Goal: Information Seeking & Learning: Learn about a topic

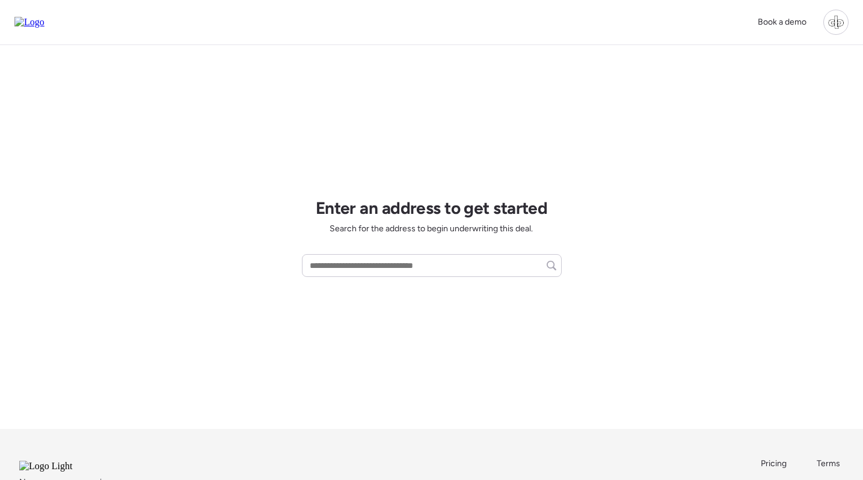
click at [838, 13] on div at bounding box center [835, 22] width 25 height 25
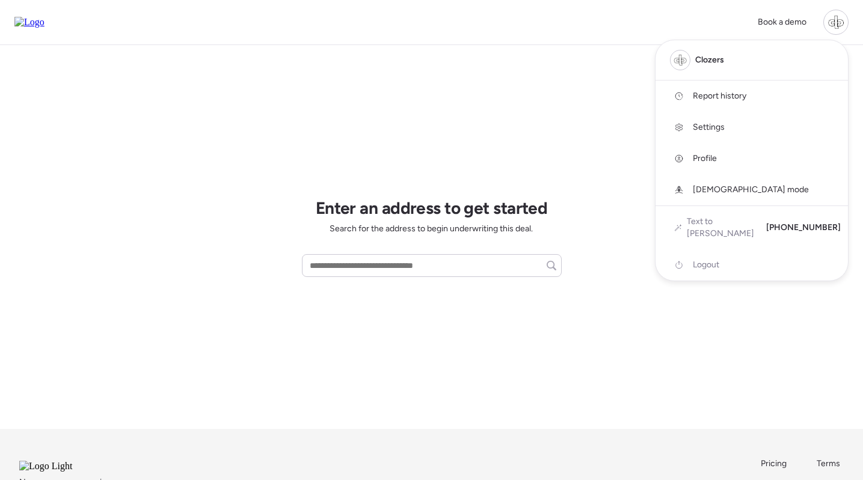
click at [710, 99] on span "Report history" at bounding box center [720, 96] width 54 height 12
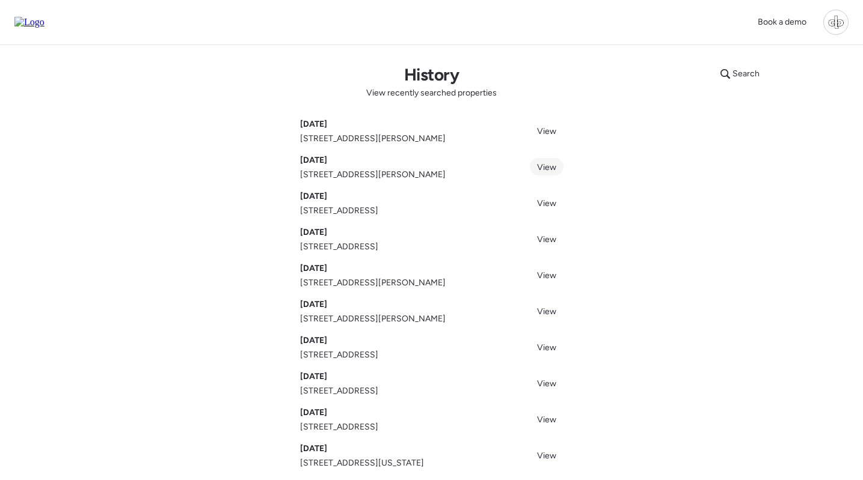
click at [551, 166] on span "View" at bounding box center [546, 167] width 19 height 10
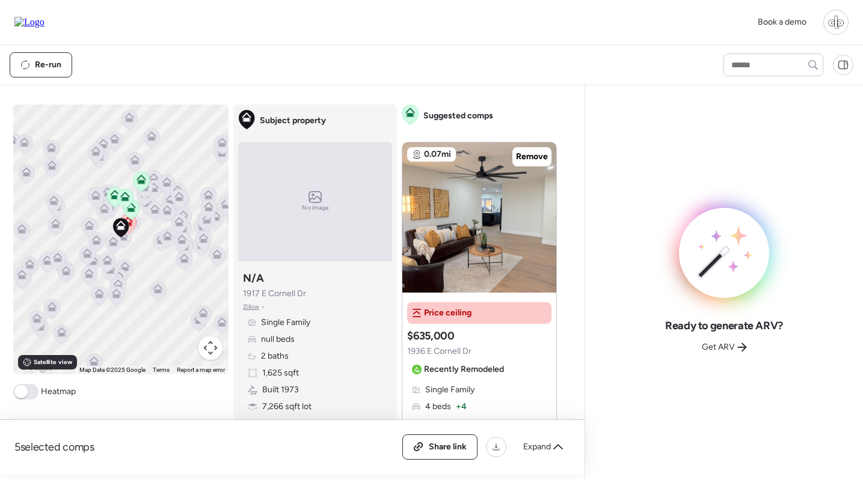
click at [283, 41] on div "Book a demo" at bounding box center [431, 22] width 863 height 45
drag, startPoint x: 314, startPoint y: 293, endPoint x: 240, endPoint y: 293, distance: 74.6
click at [240, 293] on div "Subject property N/A 1917 E Cornell Dr Zillow • Single Family null beds 2 baths…" at bounding box center [315, 342] width 154 height 152
copy span "1917 E Cornell Dr"
drag, startPoint x: 46, startPoint y: 19, endPoint x: 52, endPoint y: 19, distance: 6.0
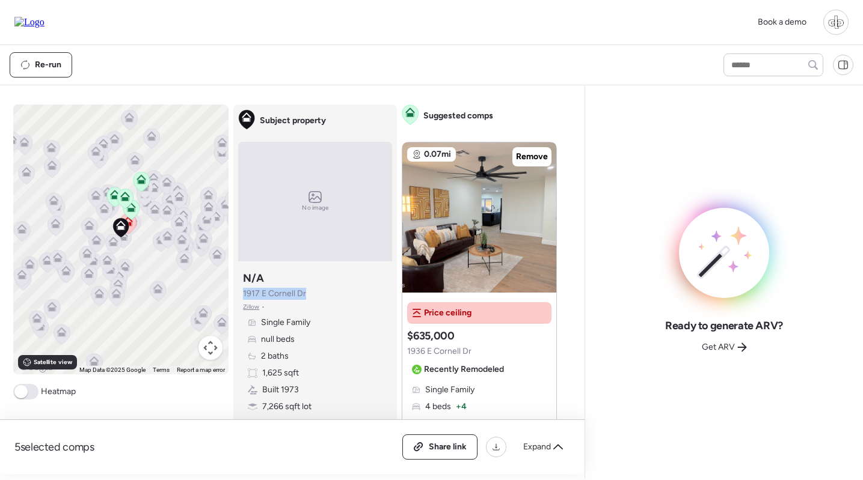
click at [44, 19] on img at bounding box center [29, 22] width 30 height 11
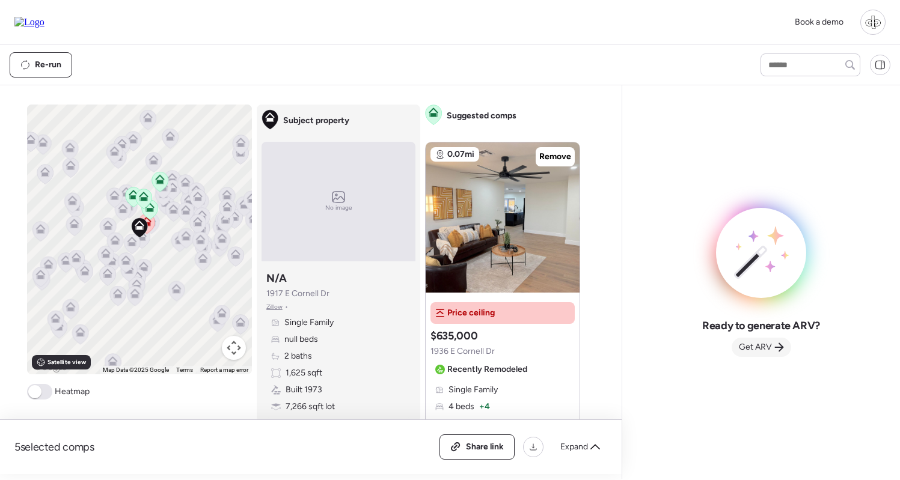
click at [769, 340] on div "Get ARV" at bounding box center [762, 347] width 60 height 19
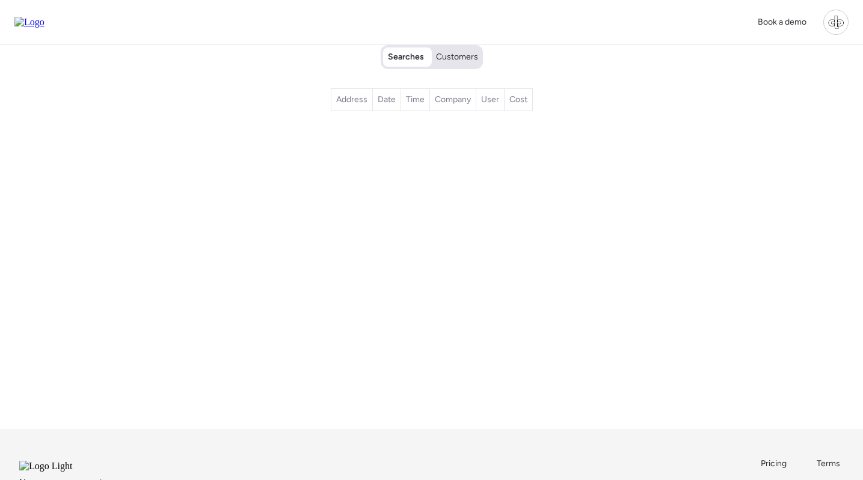
click at [468, 58] on span "Customers" at bounding box center [457, 57] width 42 height 12
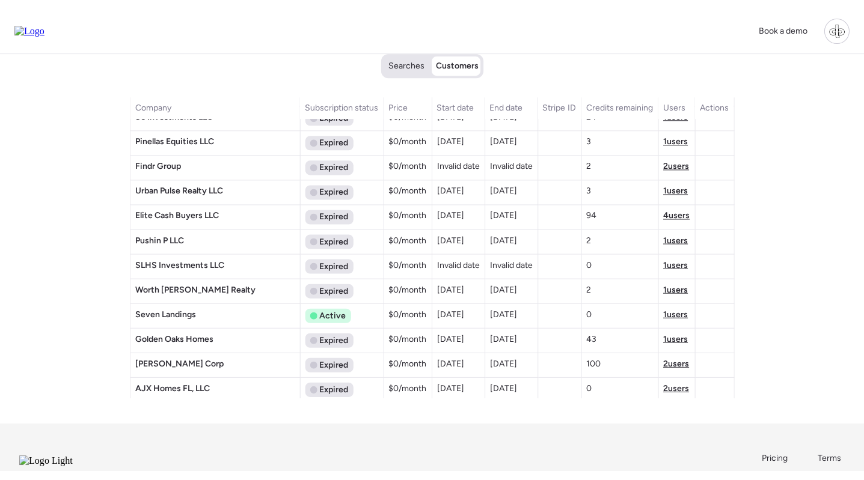
scroll to position [1125, 0]
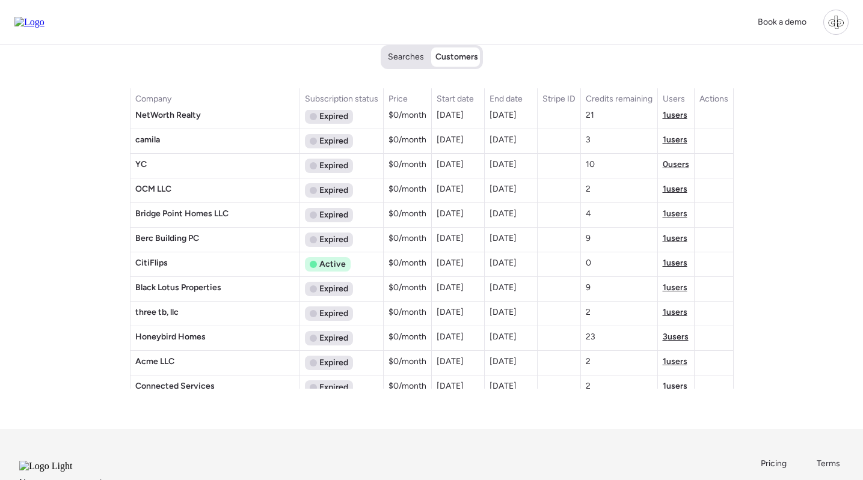
click at [671, 239] on span "1 users" at bounding box center [675, 238] width 25 height 10
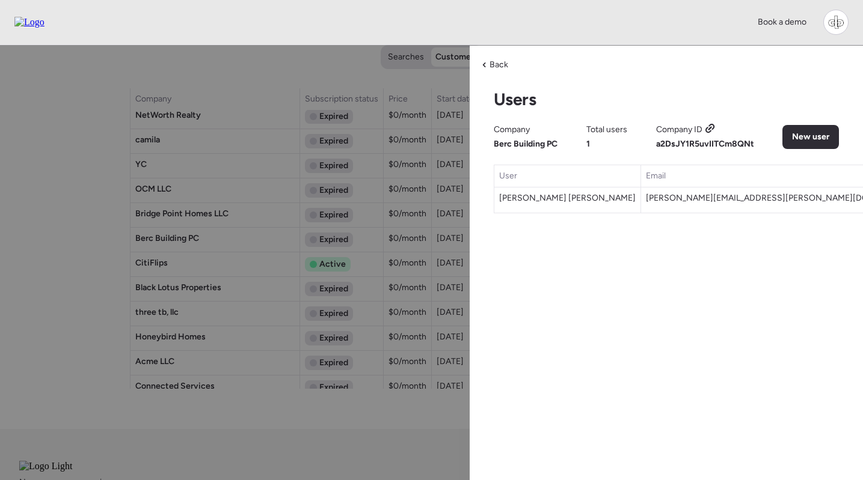
click at [709, 128] on icon at bounding box center [710, 129] width 11 height 10
click at [494, 61] on span "Back" at bounding box center [498, 65] width 19 height 12
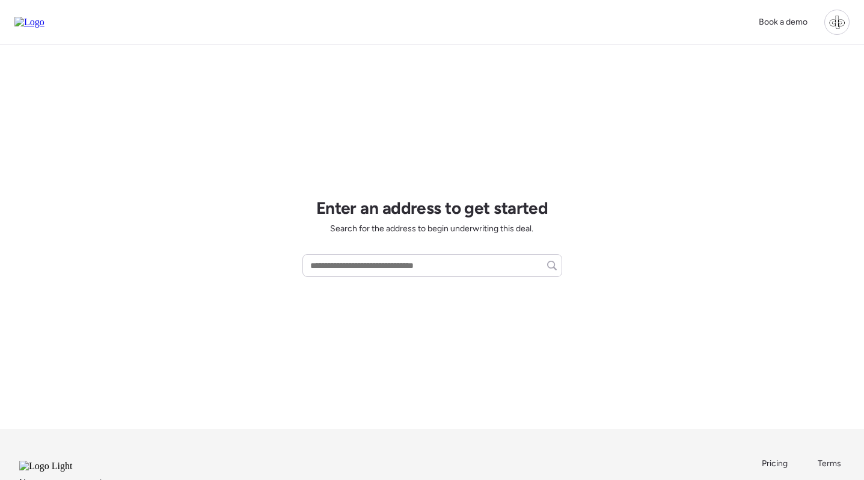
click at [842, 17] on div at bounding box center [836, 22] width 25 height 25
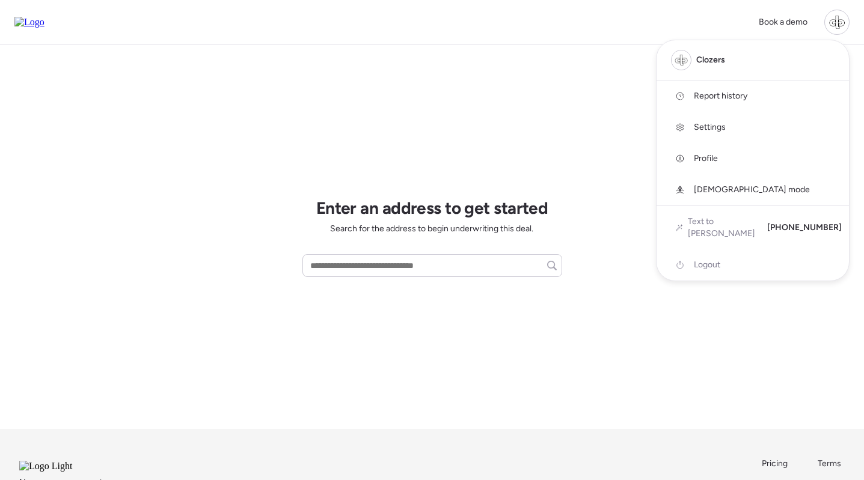
click at [724, 90] on link "Report history" at bounding box center [753, 96] width 192 height 31
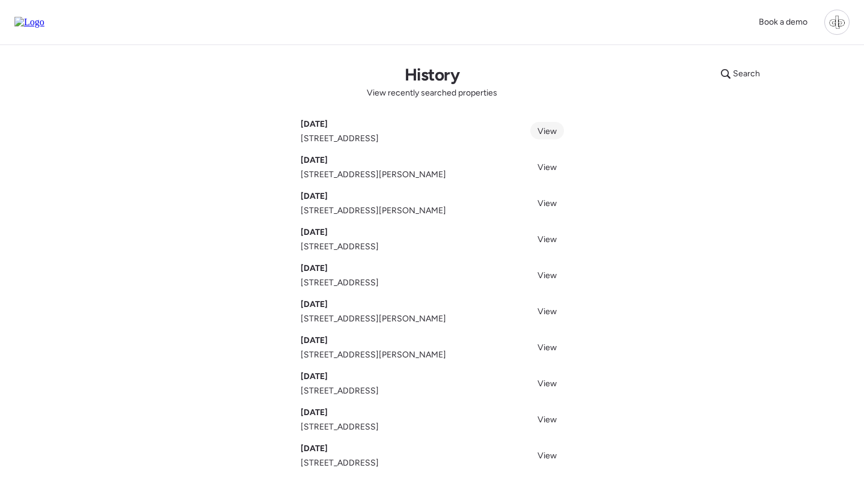
click at [554, 132] on span "View" at bounding box center [547, 131] width 19 height 10
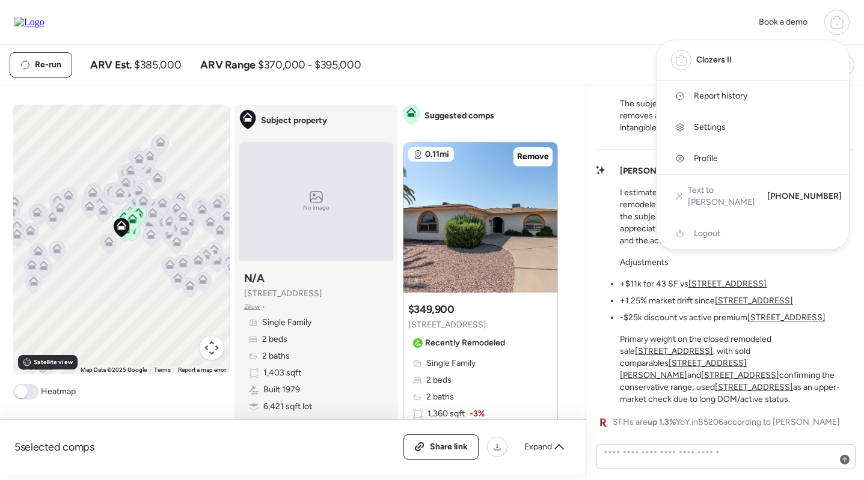
click at [587, 67] on div at bounding box center [432, 206] width 864 height 480
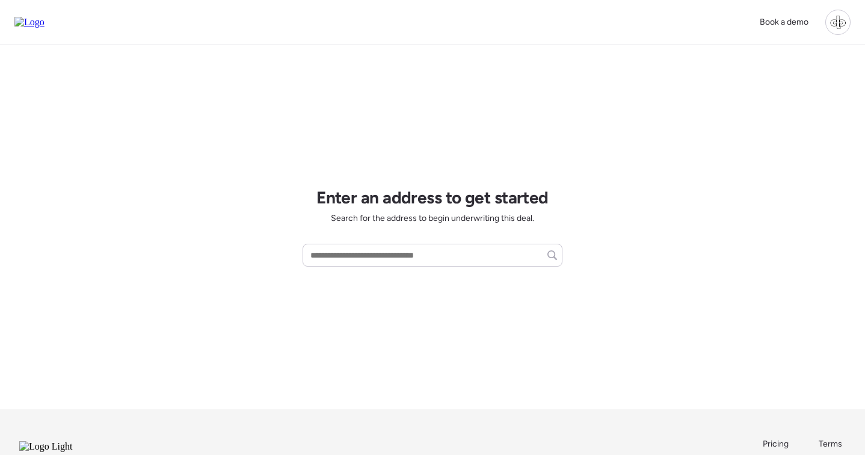
click at [844, 28] on div at bounding box center [837, 22] width 25 height 25
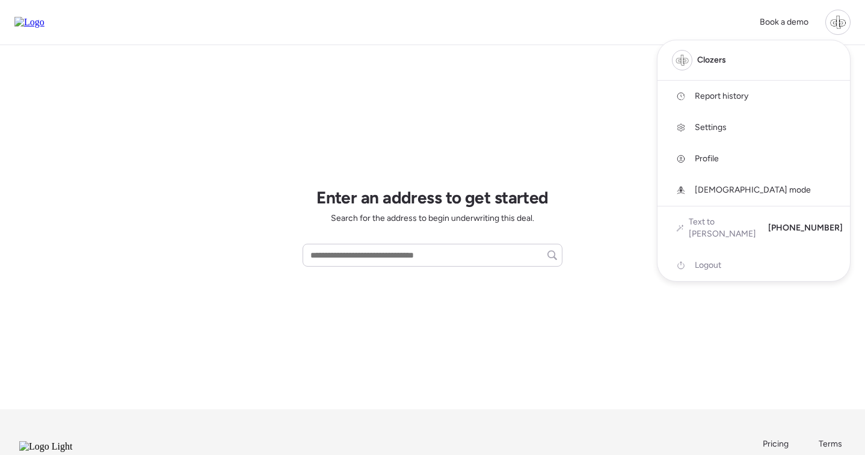
click at [727, 83] on link "Report history" at bounding box center [753, 96] width 192 height 31
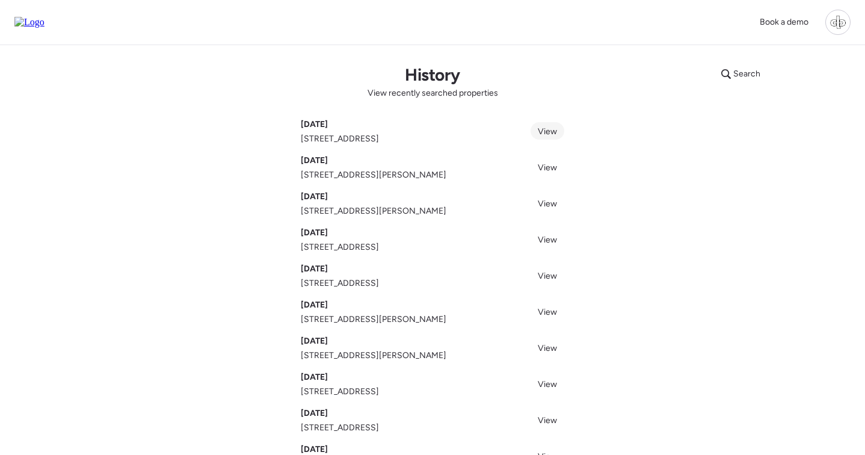
click at [547, 126] on link "View" at bounding box center [547, 130] width 34 height 17
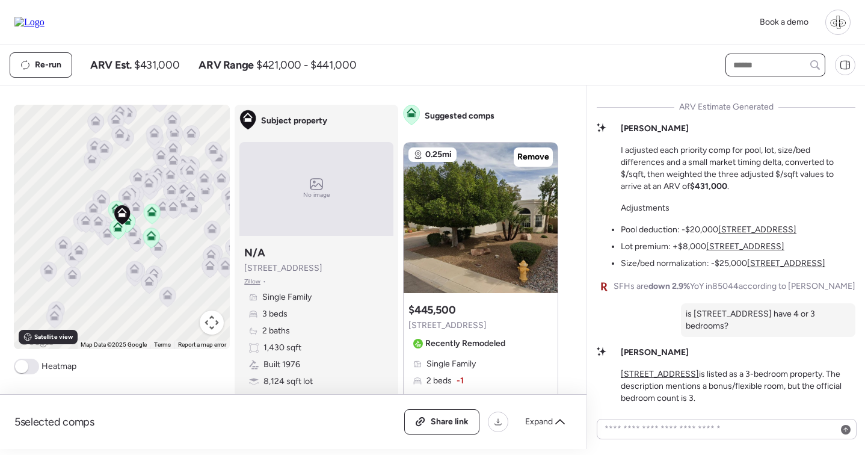
click at [762, 63] on input "text" at bounding box center [775, 65] width 89 height 17
type input "****"
click at [753, 89] on span "4305 E Cherokee St, Phoenix, AZ 85044" at bounding box center [769, 87] width 78 height 12
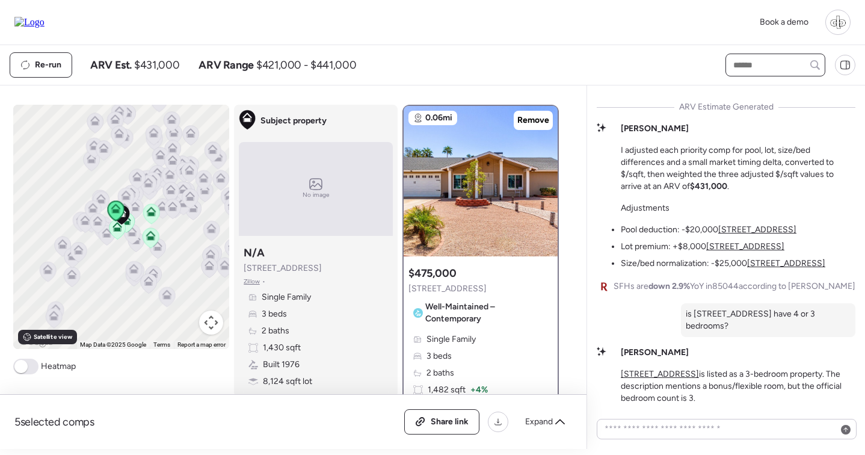
click at [739, 67] on input "text" at bounding box center [775, 65] width 89 height 17
type input "******"
click at [745, 93] on span "4445 E Coconino St, Phoenix, AZ 85044" at bounding box center [769, 87] width 78 height 12
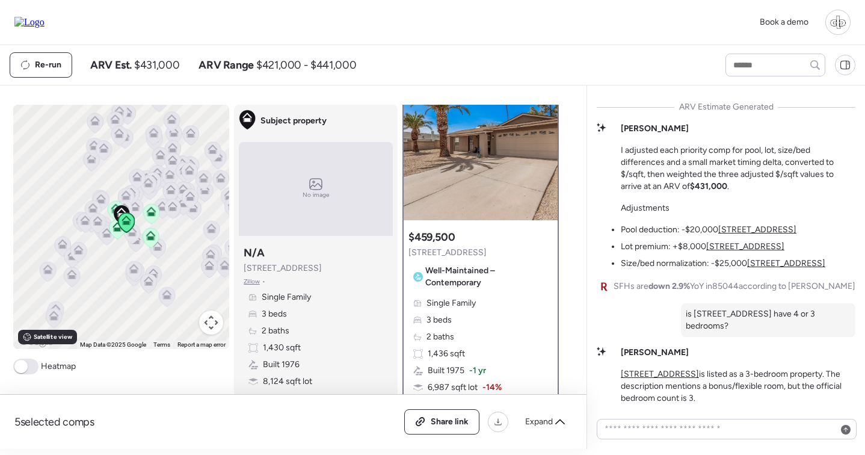
scroll to position [35, 0]
click at [506, 174] on img at bounding box center [480, 146] width 154 height 150
click at [767, 56] on div at bounding box center [775, 65] width 100 height 23
click at [763, 63] on input "*" at bounding box center [775, 65] width 89 height 17
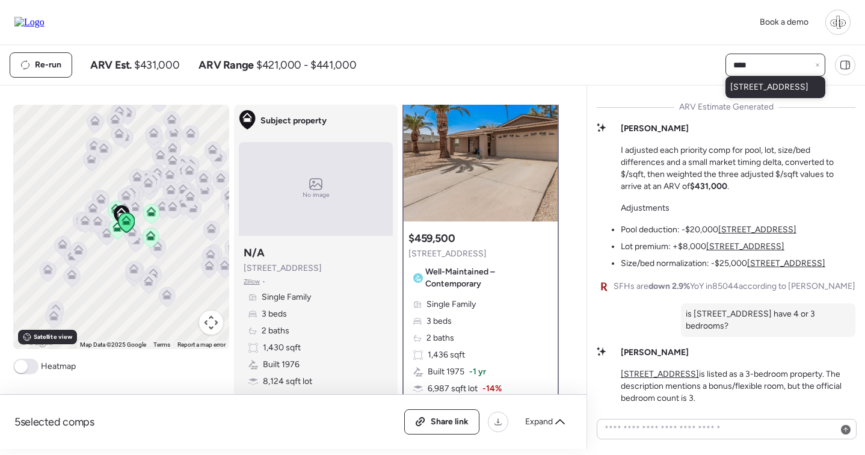
type input "****"
click at [759, 91] on span "11225 S Tomah St, Phoenix, AZ 85044" at bounding box center [769, 87] width 78 height 12
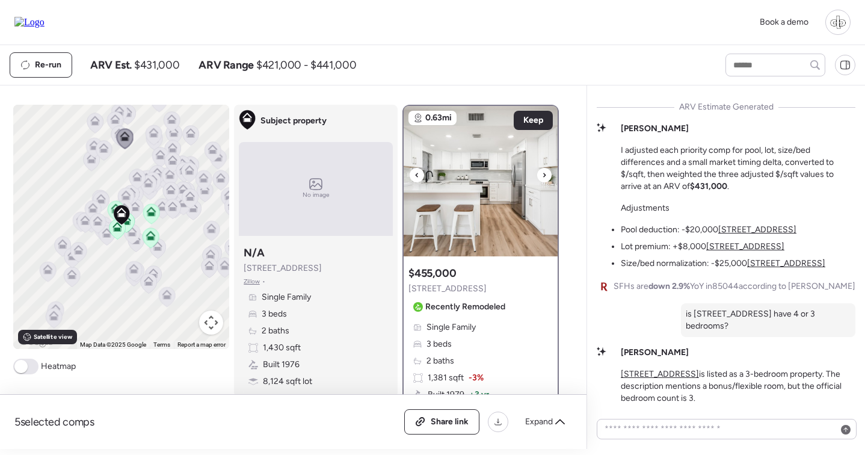
scroll to position [0, 0]
click at [152, 216] on icon at bounding box center [151, 214] width 8 height 4
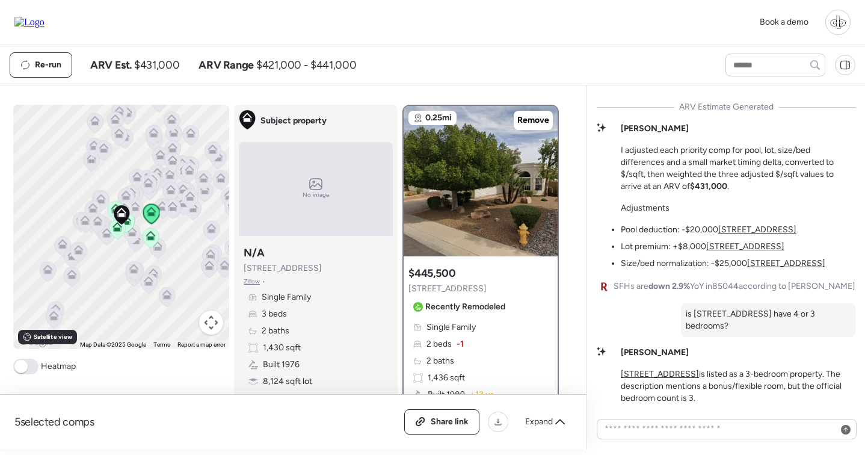
click at [152, 247] on icon at bounding box center [151, 238] width 16 height 20
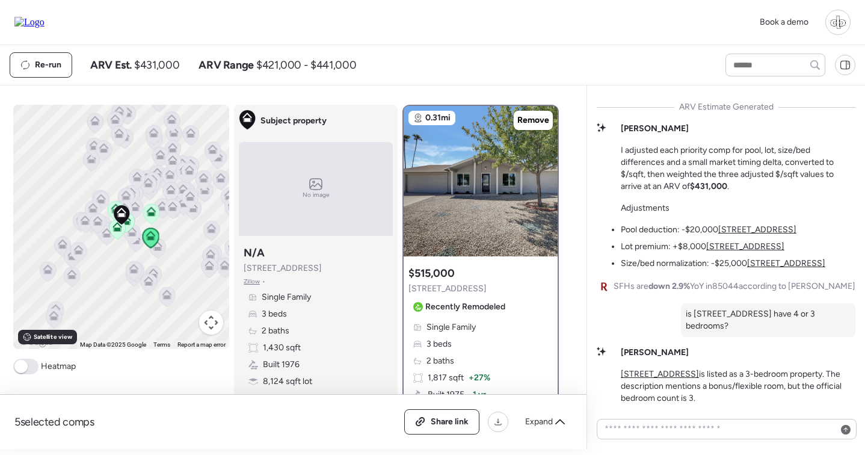
scroll to position [43, 0]
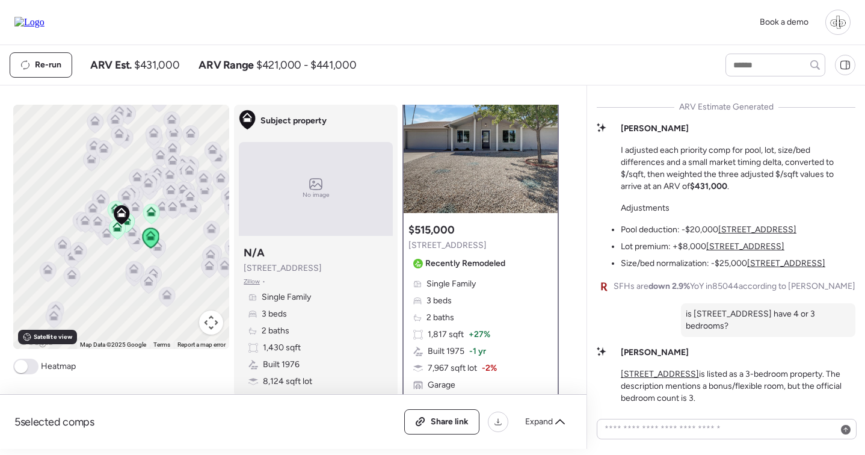
click at [153, 210] on icon at bounding box center [150, 209] width 9 height 5
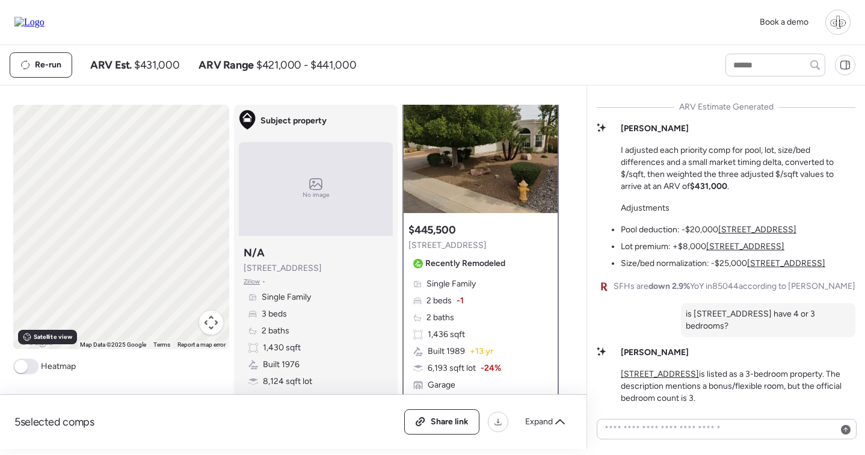
scroll to position [0, 0]
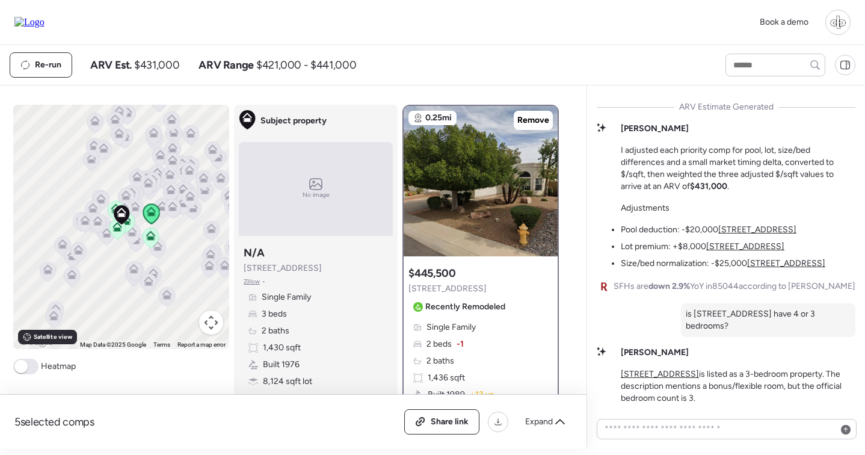
click at [107, 151] on icon at bounding box center [104, 148] width 10 height 10
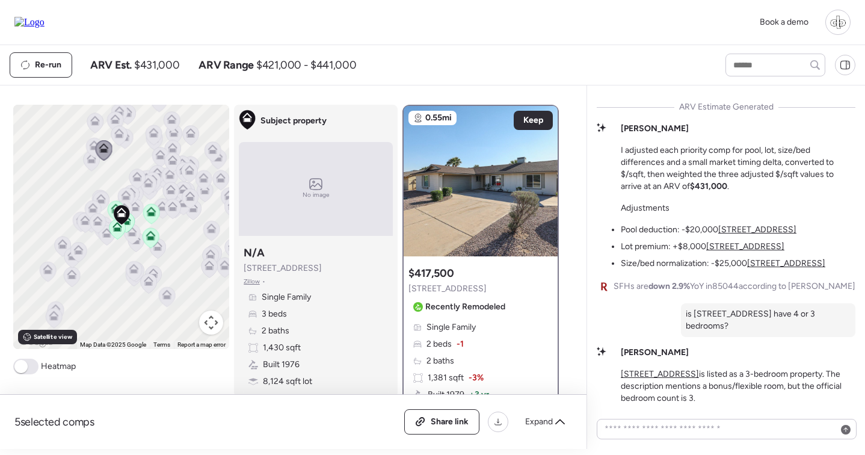
click at [123, 139] on icon at bounding box center [119, 136] width 16 height 20
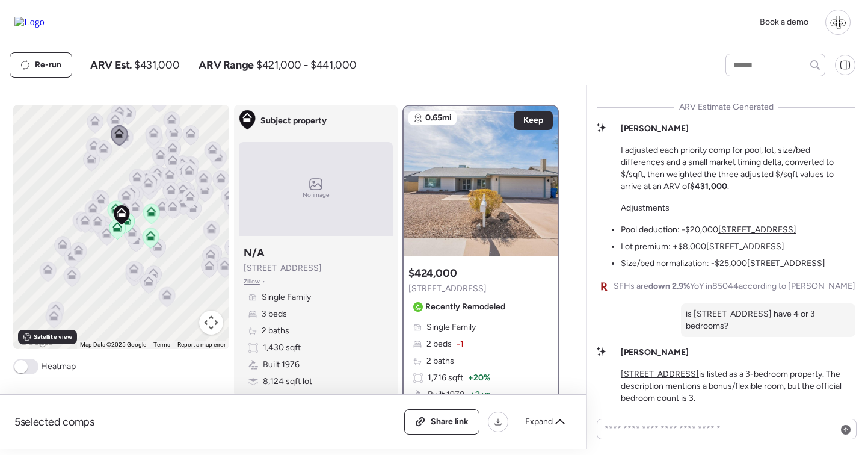
click at [128, 143] on icon at bounding box center [125, 139] width 16 height 20
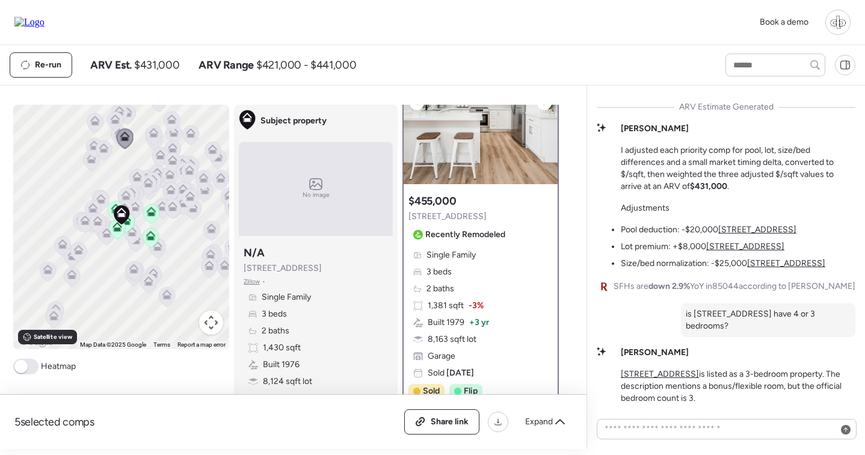
scroll to position [79, 0]
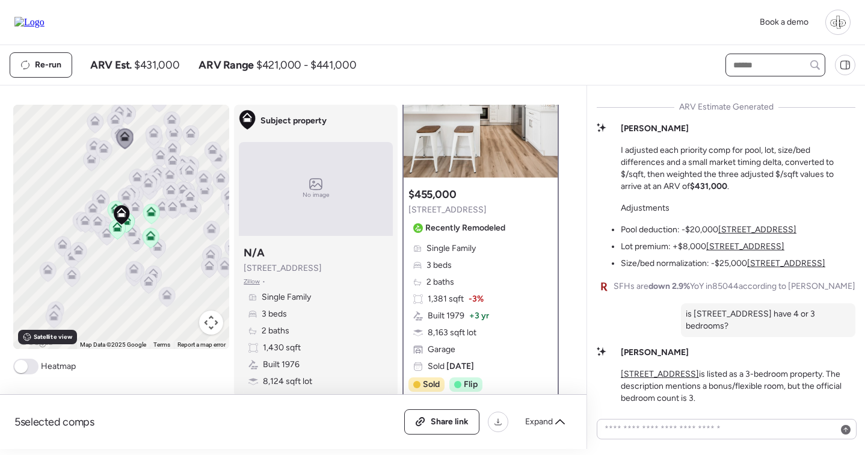
click at [767, 68] on input "text" at bounding box center [775, 65] width 89 height 17
type input "****"
click at [756, 84] on span "4305 E Cherokee St, Phoenix, AZ 85044" at bounding box center [769, 87] width 78 height 12
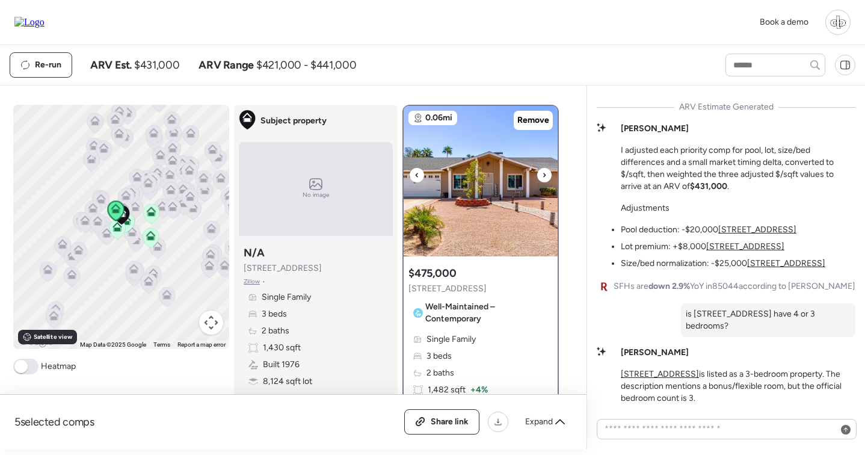
scroll to position [-1, 0]
click at [477, 158] on img at bounding box center [480, 181] width 154 height 150
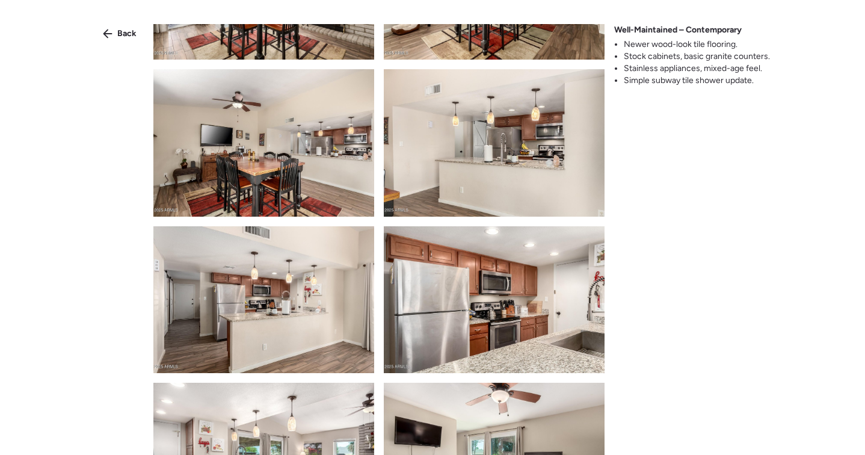
scroll to position [929, 0]
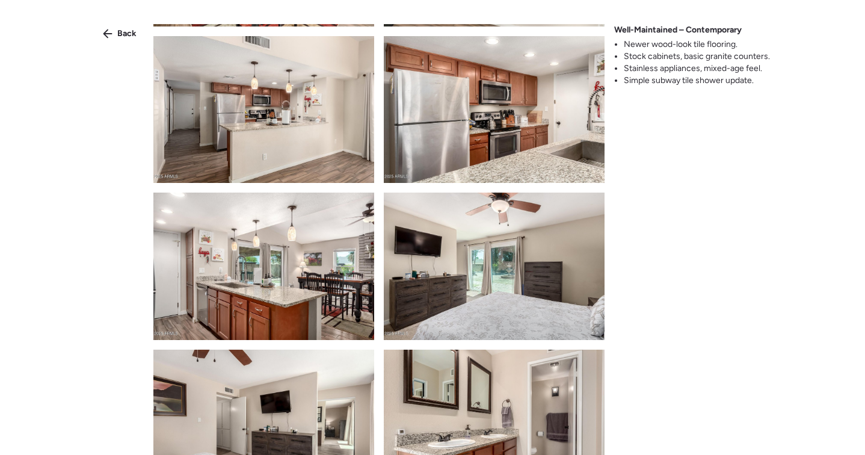
click at [477, 157] on img at bounding box center [494, 109] width 221 height 147
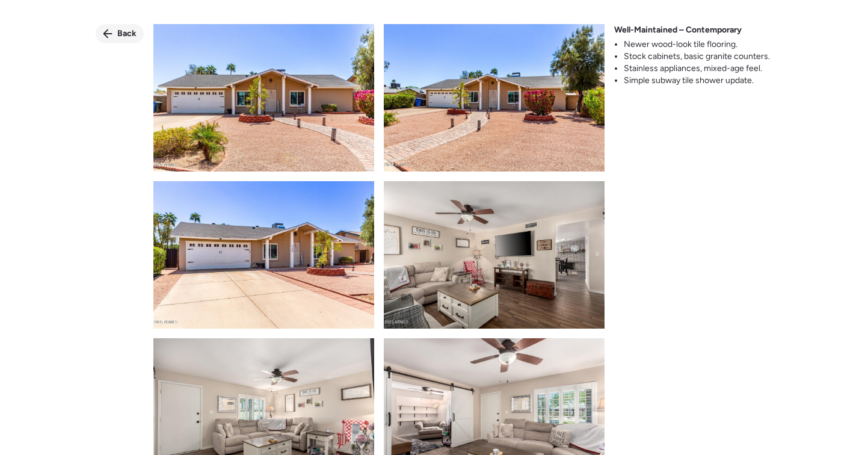
click at [116, 34] on div "Back" at bounding box center [120, 33] width 48 height 19
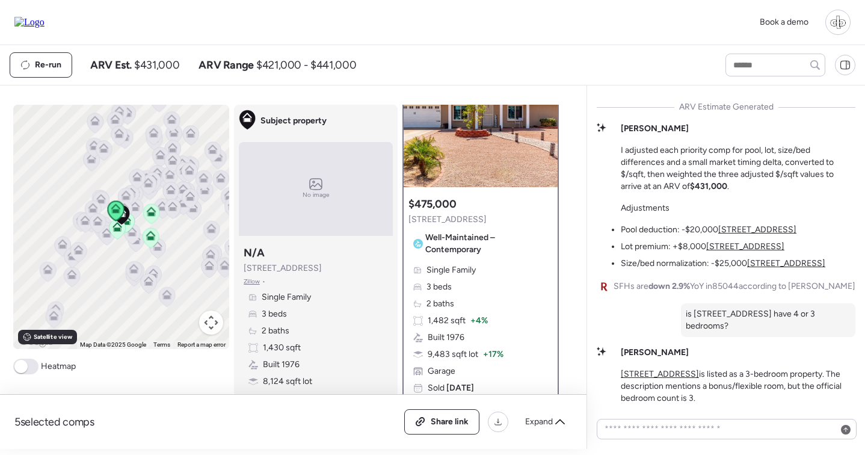
scroll to position [70, 0]
click at [446, 316] on span "1,482 sqft" at bounding box center [447, 320] width 38 height 12
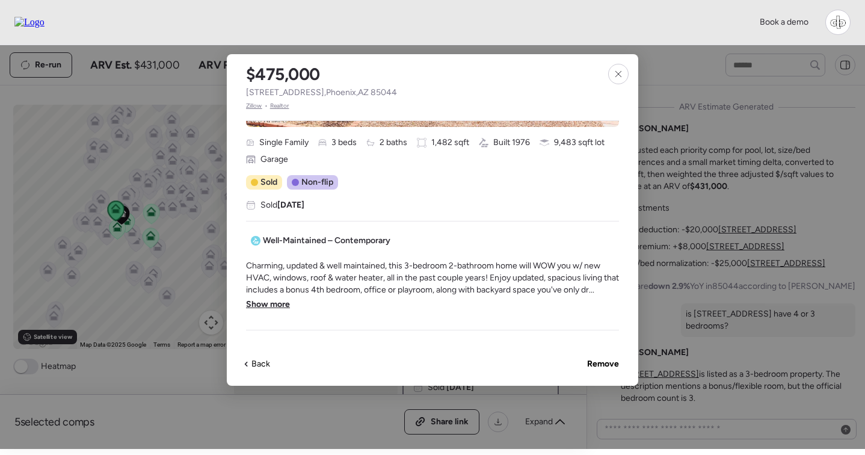
scroll to position [256, 0]
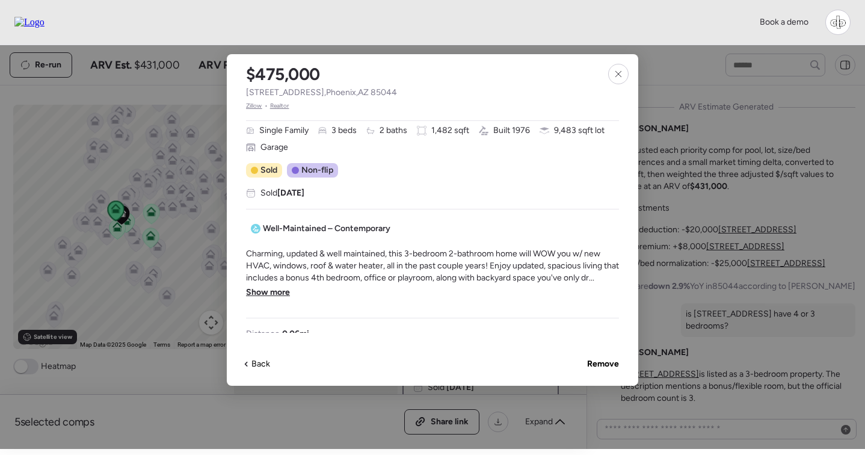
click at [261, 303] on div "Charming, updated & well maintained, this 3-bedroom 2-bathroom home will WOW yo…" at bounding box center [432, 278] width 373 height 60
click at [266, 299] on div "Charming, updated & well maintained, this 3-bedroom 2-bathroom home will WOW yo…" at bounding box center [432, 278] width 373 height 60
click at [270, 292] on span "Show more" at bounding box center [268, 292] width 44 height 12
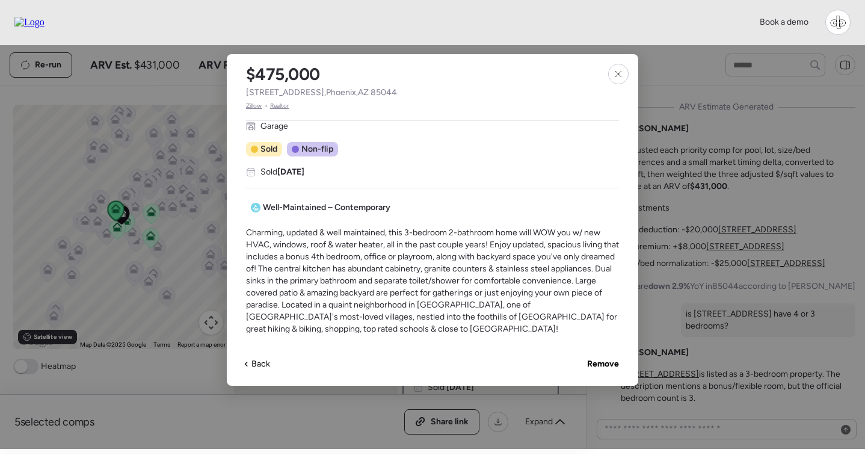
scroll to position [275, 0]
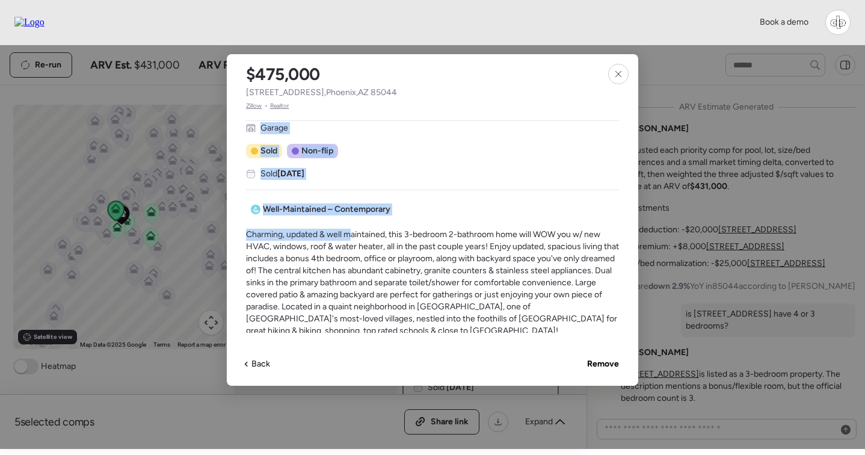
drag, startPoint x: 260, startPoint y: 233, endPoint x: 353, endPoint y: 239, distance: 92.8
click at [353, 239] on div "$475,000 4305 E Cherokee St , Phoenix , AZ 85044 Zillow • Realtor Single Family…" at bounding box center [432, 219] width 411 height 331
click at [353, 239] on span "Charming, updated & well maintained, this 3-bedroom 2-bathroom home will WOW yo…" at bounding box center [432, 282] width 373 height 108
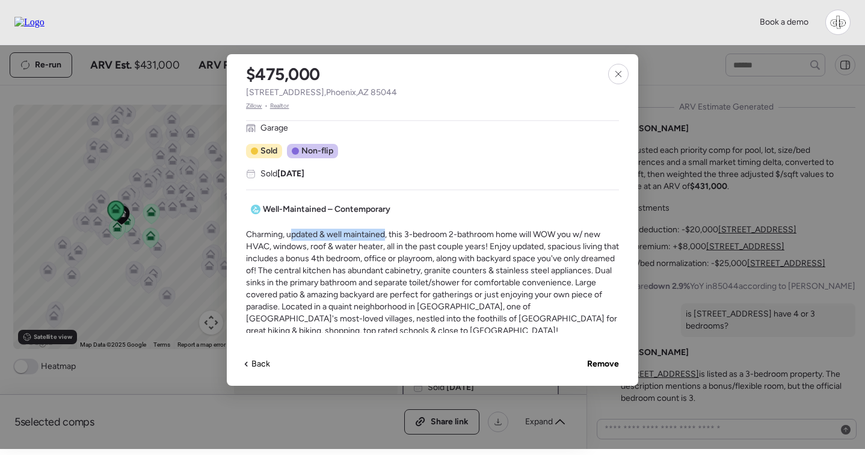
drag, startPoint x: 292, startPoint y: 233, endPoint x: 385, endPoint y: 235, distance: 93.2
click at [385, 235] on span "Charming, updated & well maintained, this 3-bedroom 2-bathroom home will WOW yo…" at bounding box center [432, 282] width 373 height 108
drag, startPoint x: 348, startPoint y: 234, endPoint x: 378, endPoint y: 234, distance: 30.1
click at [378, 234] on span "Charming, updated & well maintained, this 3-bedroom 2-bathroom home will WOW yo…" at bounding box center [432, 282] width 373 height 108
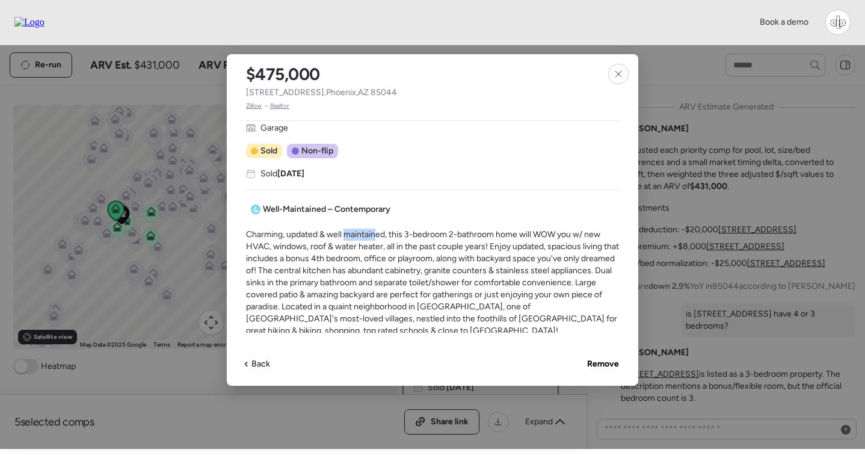
click at [378, 234] on span "Charming, updated & well maintained, this 3-bedroom 2-bathroom home will WOW yo…" at bounding box center [432, 282] width 373 height 108
click at [618, 73] on icon at bounding box center [618, 74] width 10 height 10
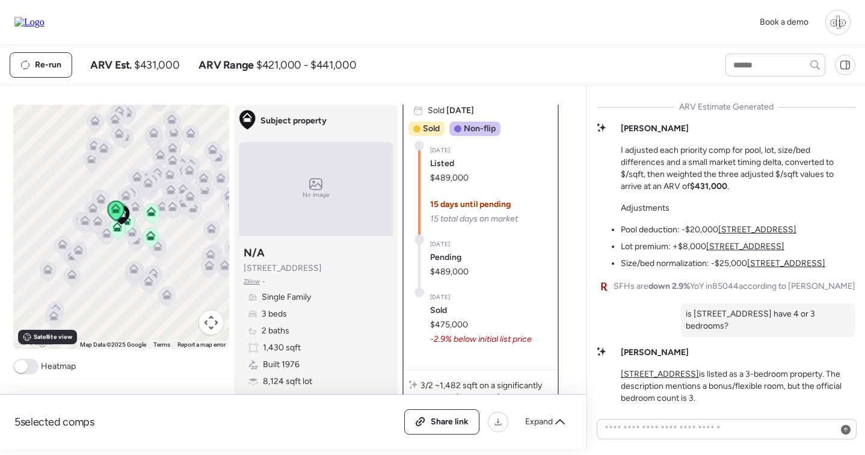
scroll to position [0, 0]
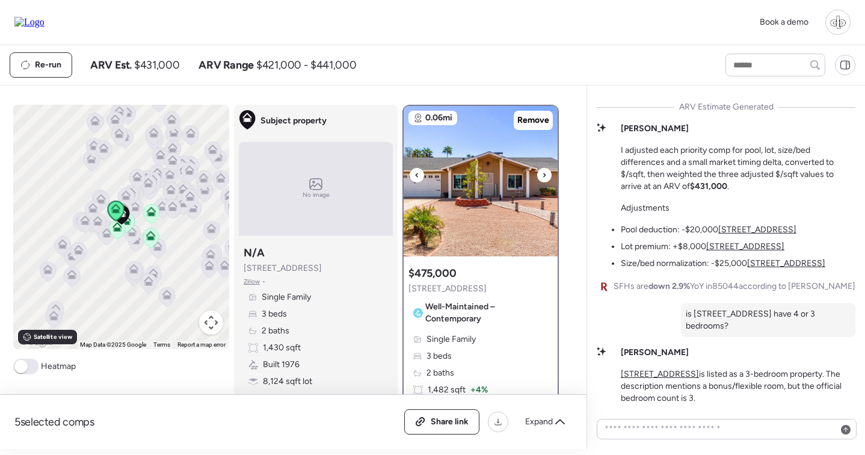
click at [499, 167] on img at bounding box center [480, 181] width 154 height 150
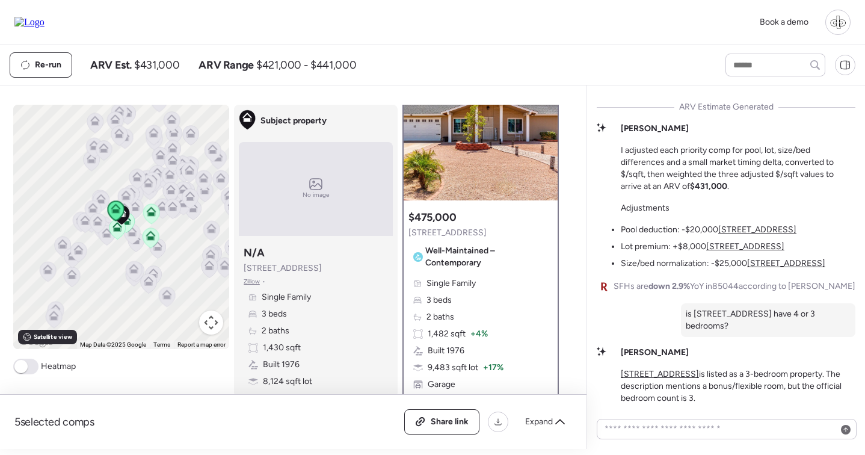
scroll to position [53, 0]
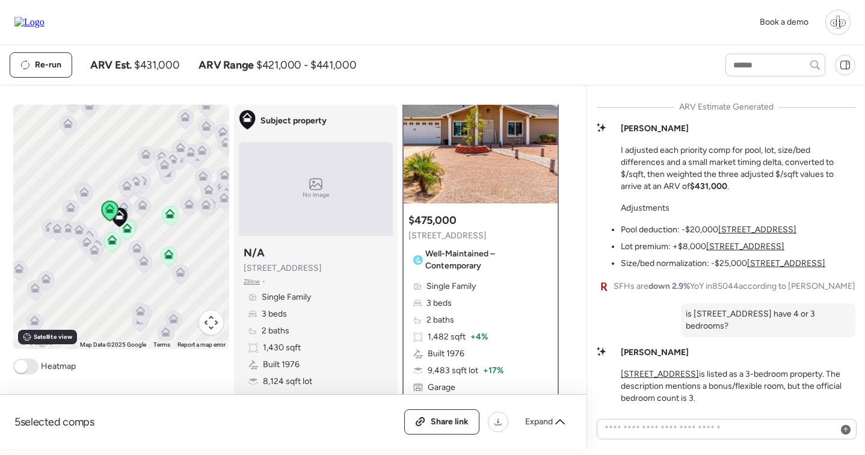
click at [112, 244] on icon at bounding box center [112, 243] width 8 height 4
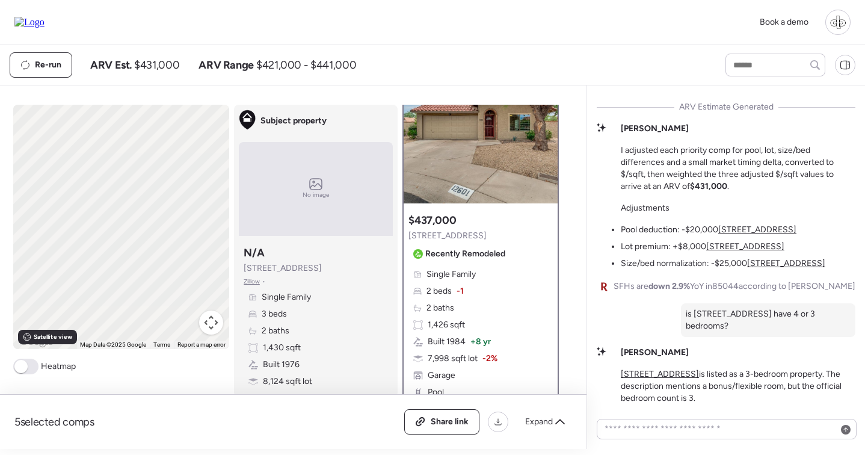
scroll to position [0, 0]
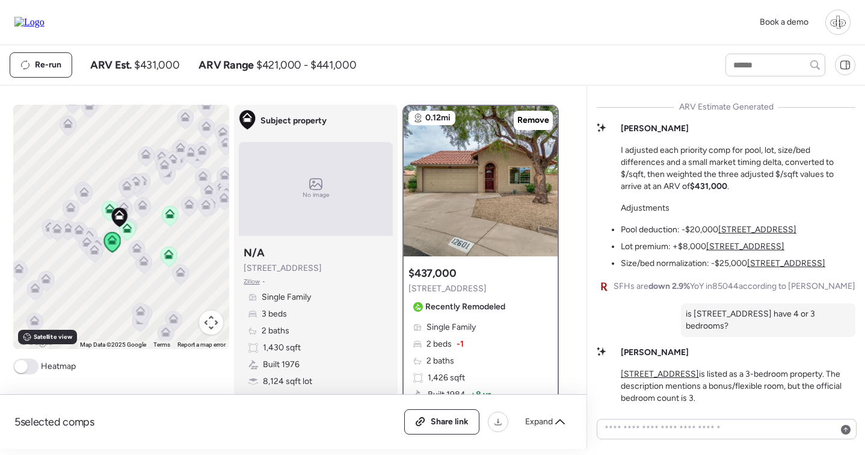
click at [129, 234] on icon at bounding box center [127, 231] width 16 height 20
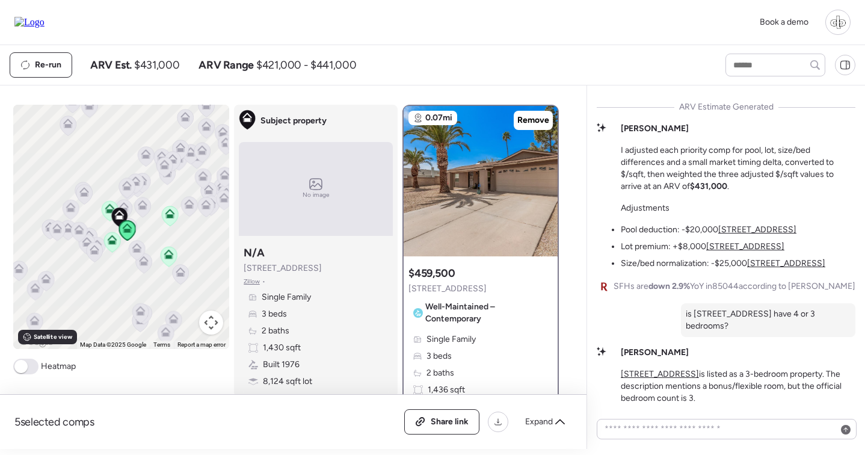
click at [112, 248] on icon at bounding box center [112, 242] width 16 height 20
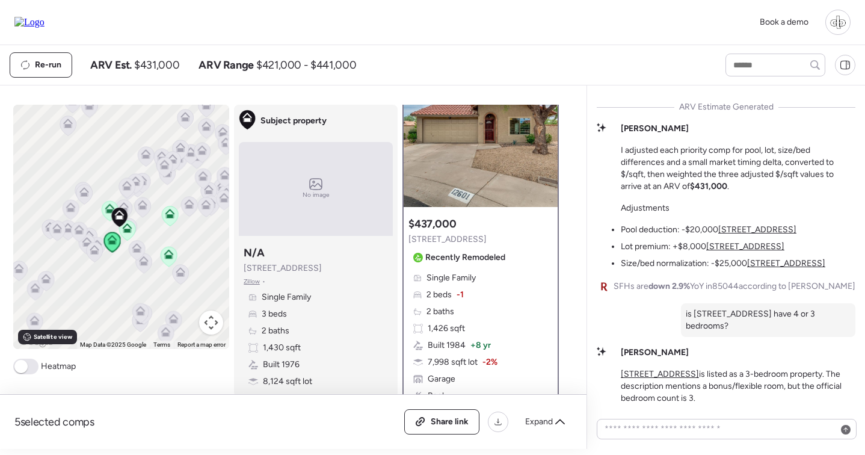
scroll to position [37, 0]
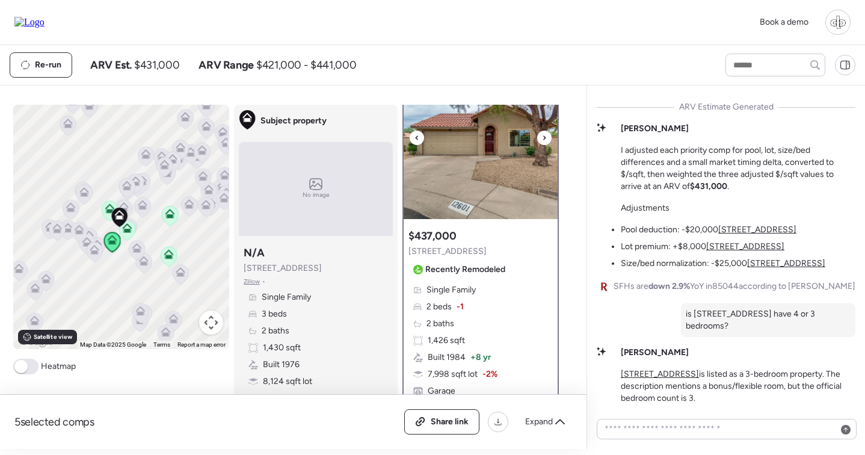
click at [486, 150] on img at bounding box center [480, 144] width 154 height 150
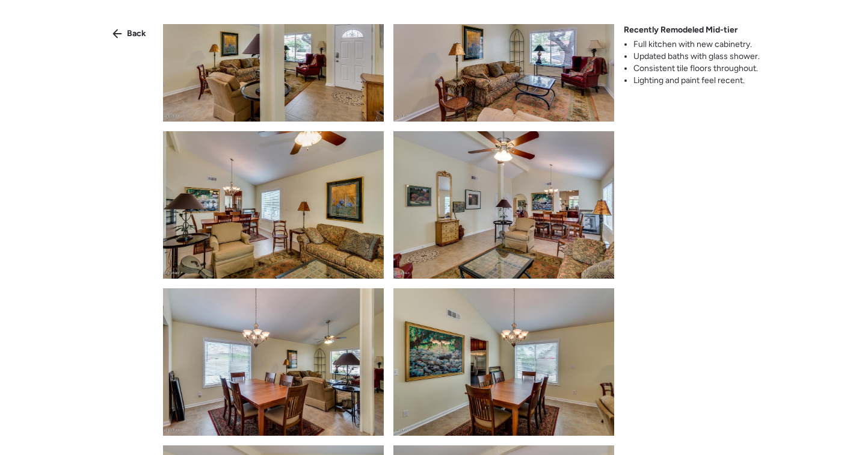
scroll to position [370, 0]
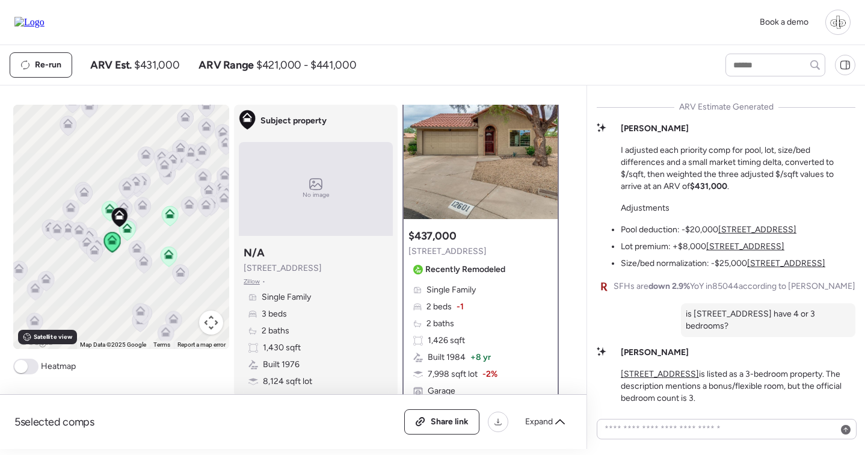
click at [169, 218] on icon at bounding box center [169, 216] width 8 height 4
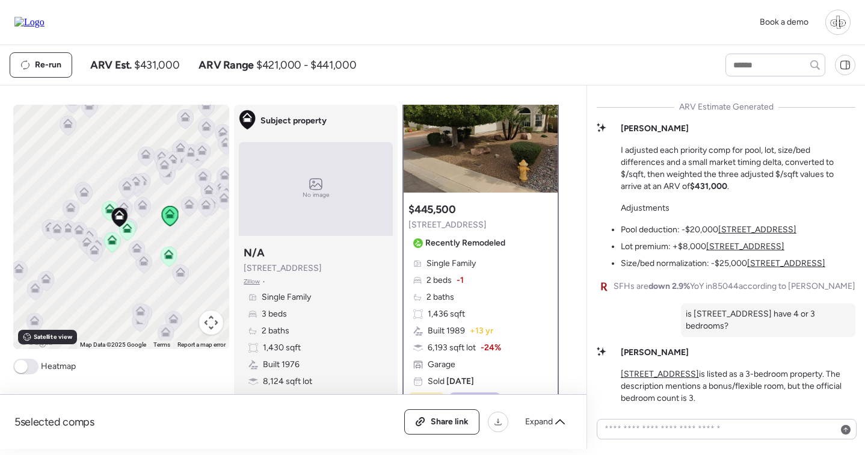
scroll to position [69, 0]
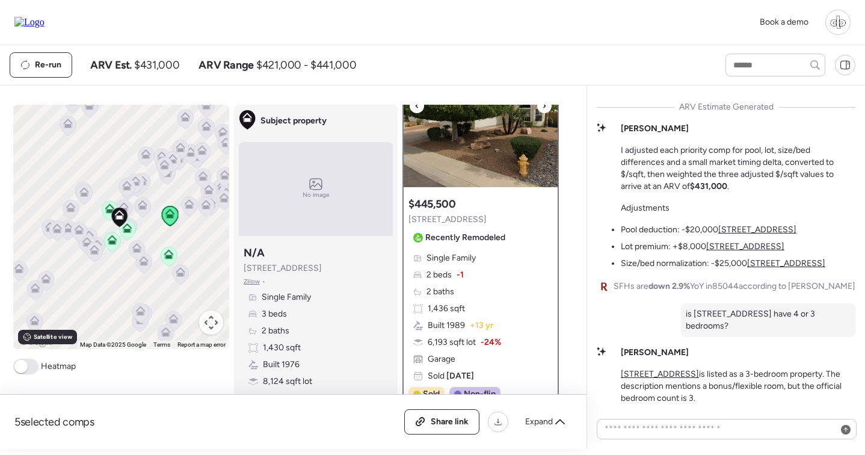
click at [477, 146] on img at bounding box center [480, 112] width 154 height 150
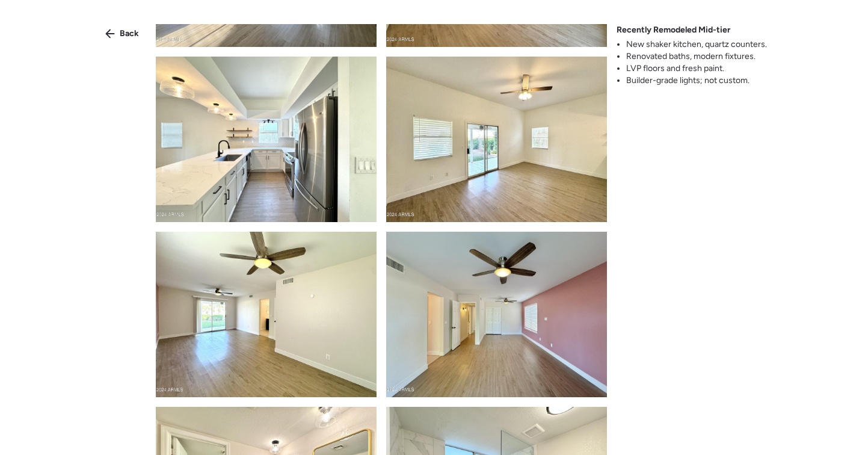
scroll to position [0, 0]
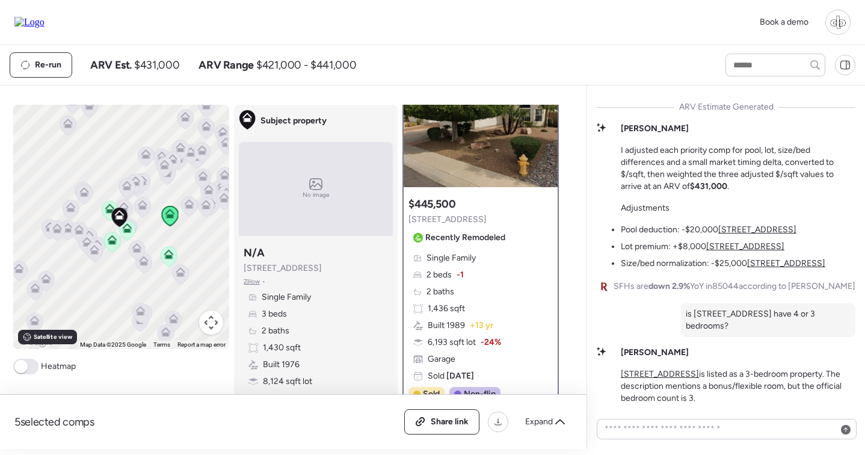
click at [170, 256] on icon at bounding box center [168, 257] width 8 height 4
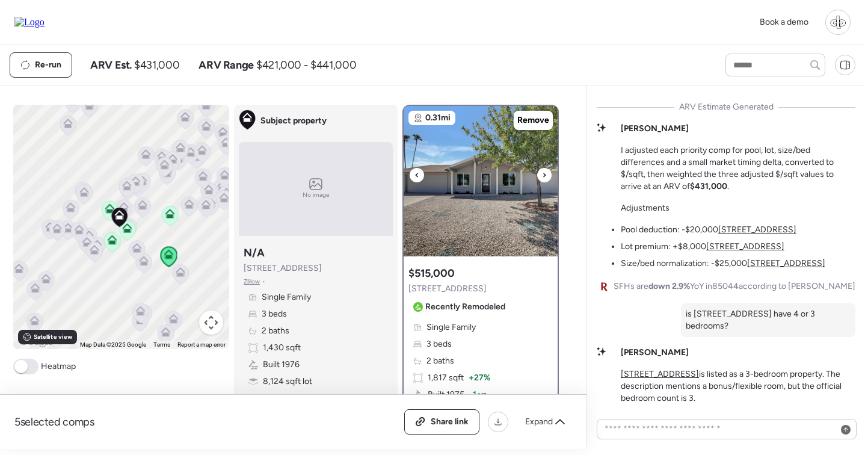
scroll to position [-1, 0]
click at [446, 193] on img at bounding box center [480, 181] width 154 height 150
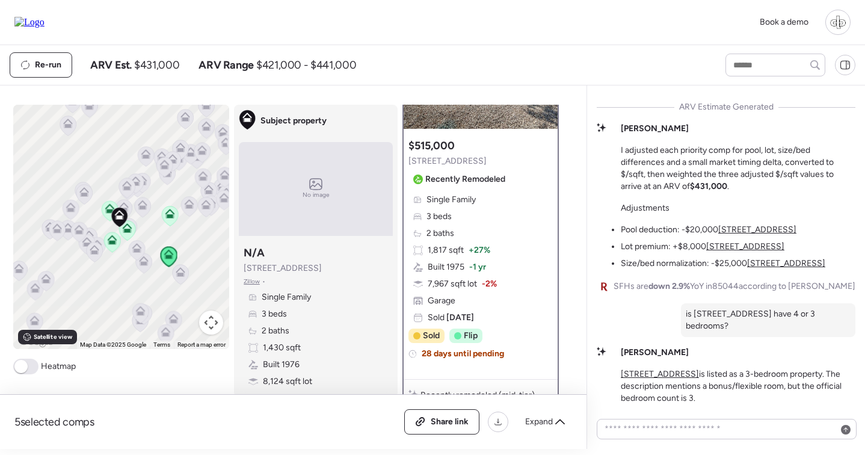
scroll to position [142, 0]
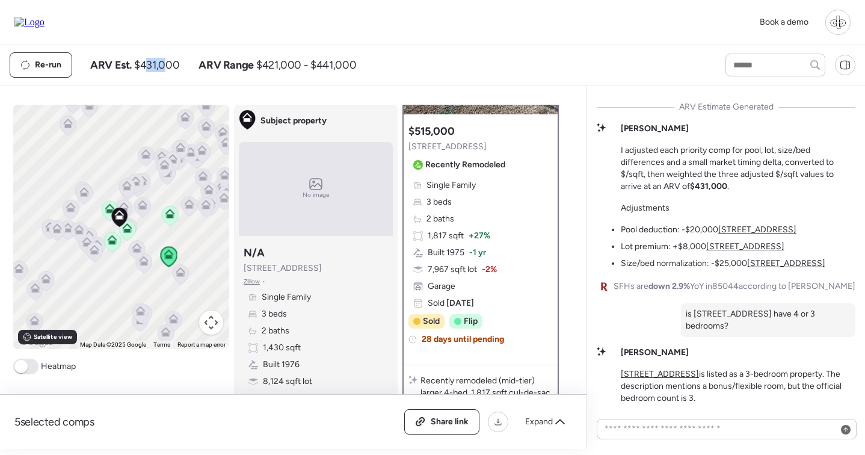
drag, startPoint x: 147, startPoint y: 64, endPoint x: 165, endPoint y: 63, distance: 17.5
click at [165, 63] on span "$431,000" at bounding box center [156, 65] width 45 height 14
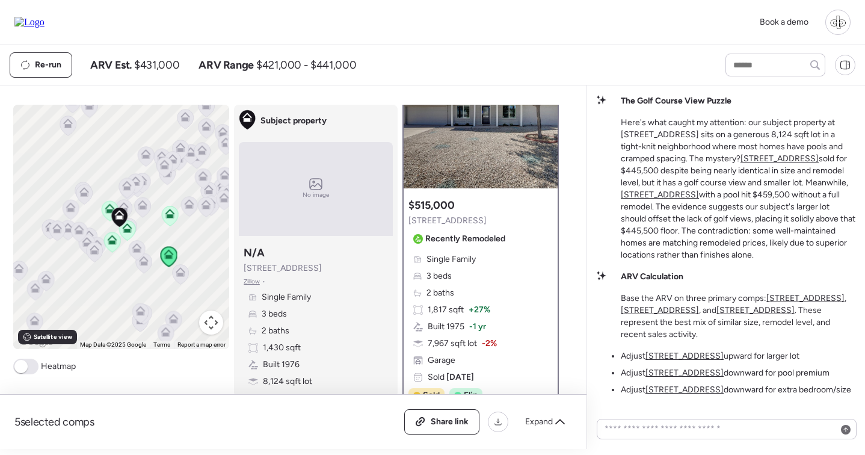
scroll to position [-304, 0]
drag, startPoint x: 621, startPoint y: 122, endPoint x: 719, endPoint y: 261, distance: 169.6
click at [719, 261] on p "Here's what caught my attention: our subject property at 4364 E Cherokee St sit…" at bounding box center [738, 189] width 234 height 144
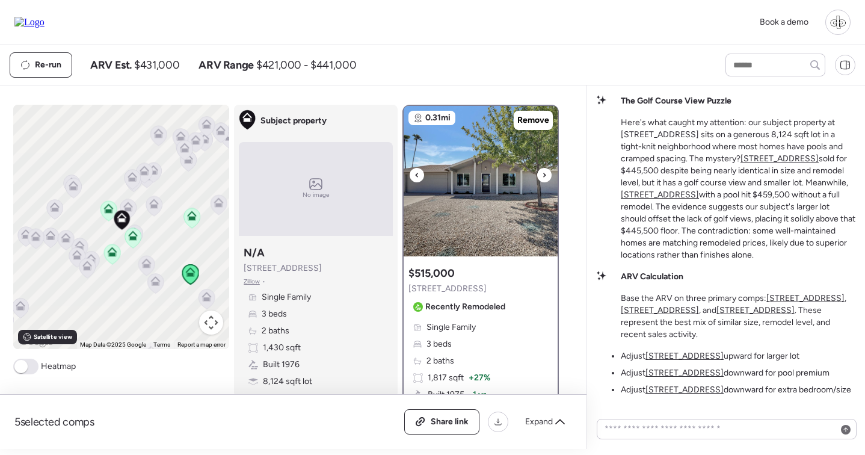
scroll to position [0, 0]
click at [105, 211] on icon at bounding box center [108, 209] width 10 height 10
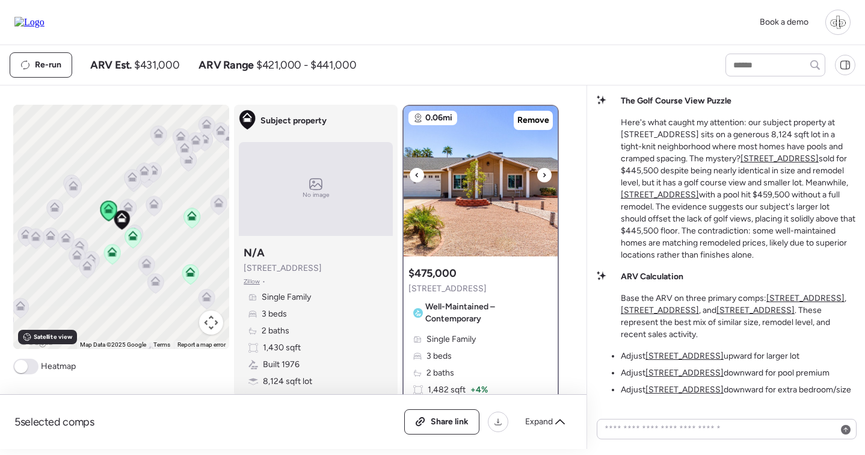
scroll to position [78, 0]
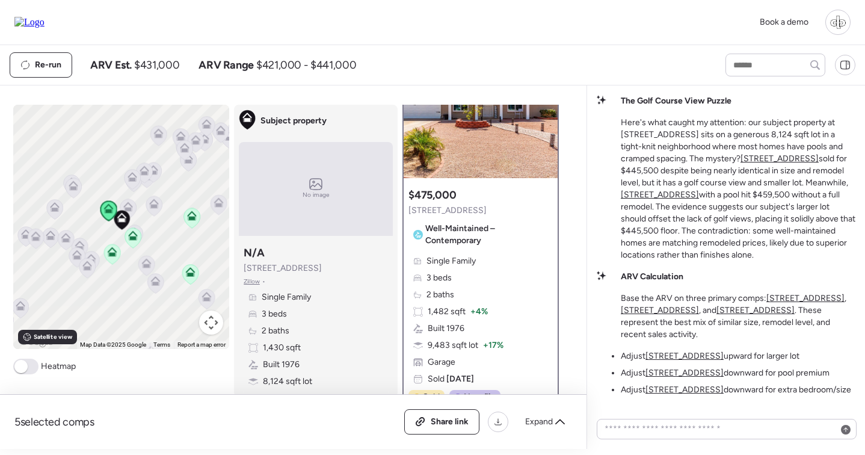
click at [197, 275] on icon at bounding box center [190, 275] width 16 height 20
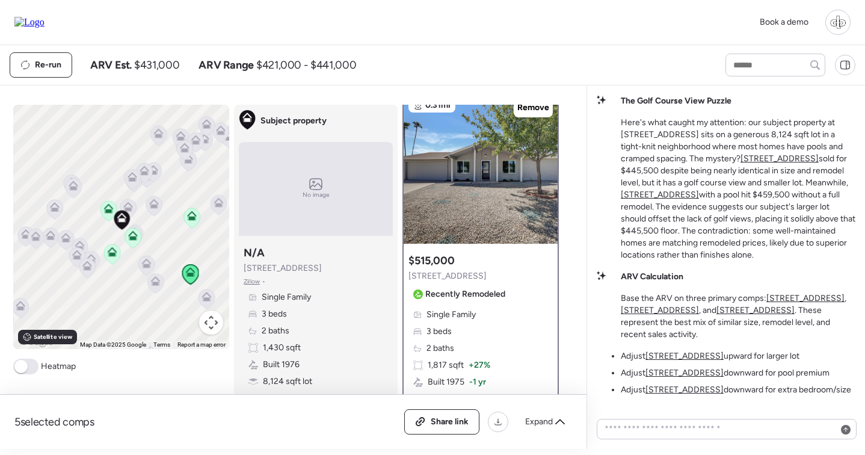
scroll to position [12, 0]
click at [106, 208] on icon at bounding box center [107, 206] width 9 height 5
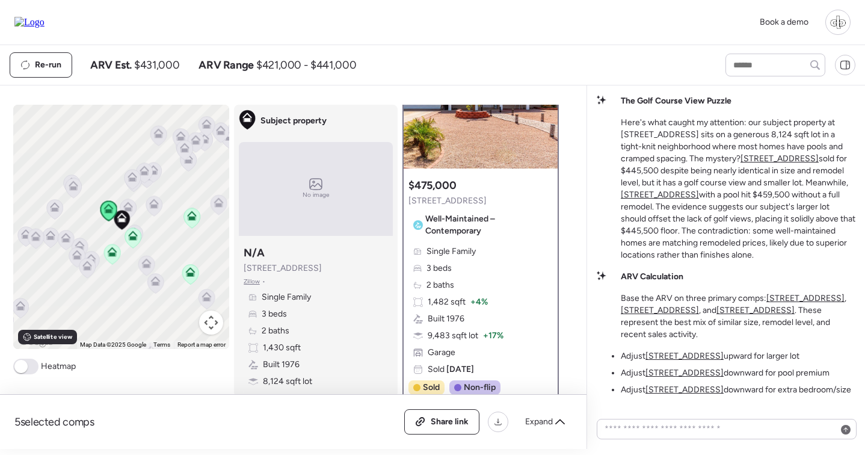
scroll to position [93, 0]
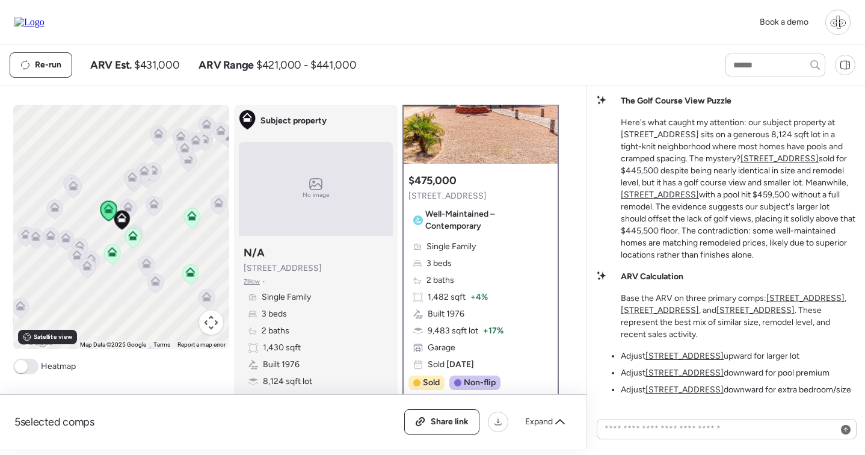
click at [139, 240] on icon at bounding box center [132, 238] width 16 height 20
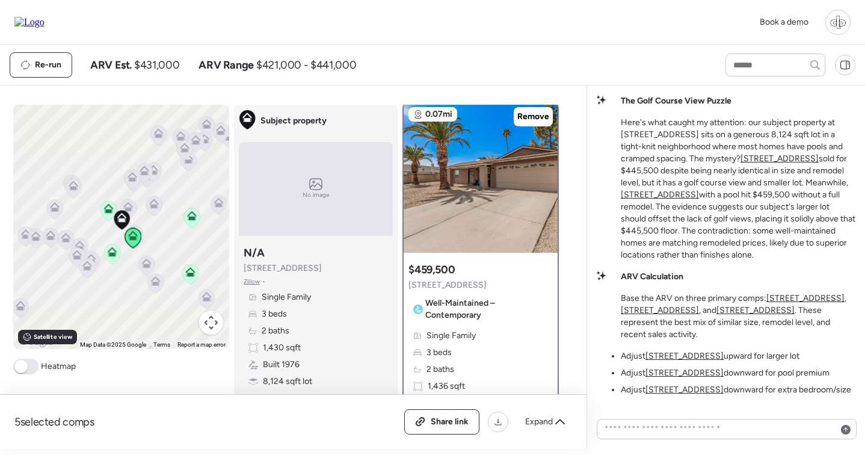
scroll to position [0, 0]
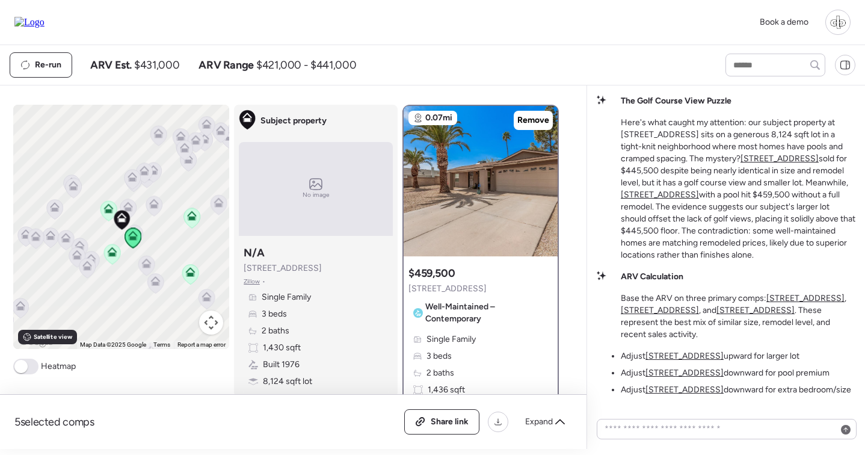
drag, startPoint x: 121, startPoint y: 247, endPoint x: 114, endPoint y: 251, distance: 8.4
click at [114, 251] on icon at bounding box center [111, 249] width 9 height 5
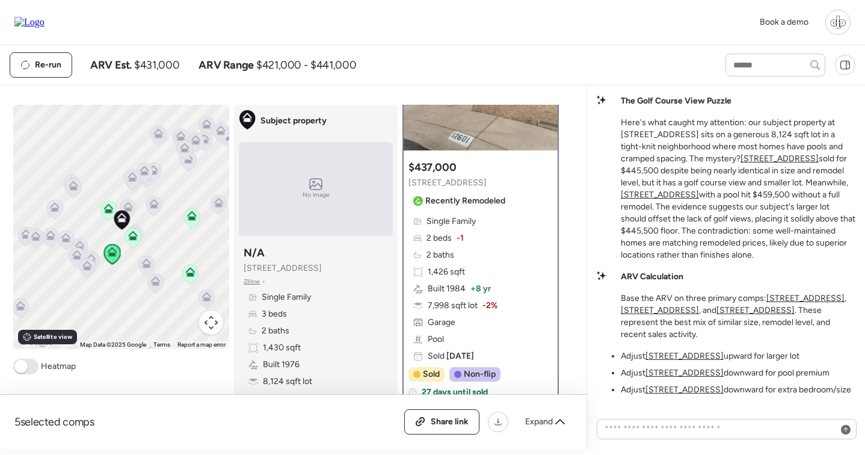
scroll to position [103, 0]
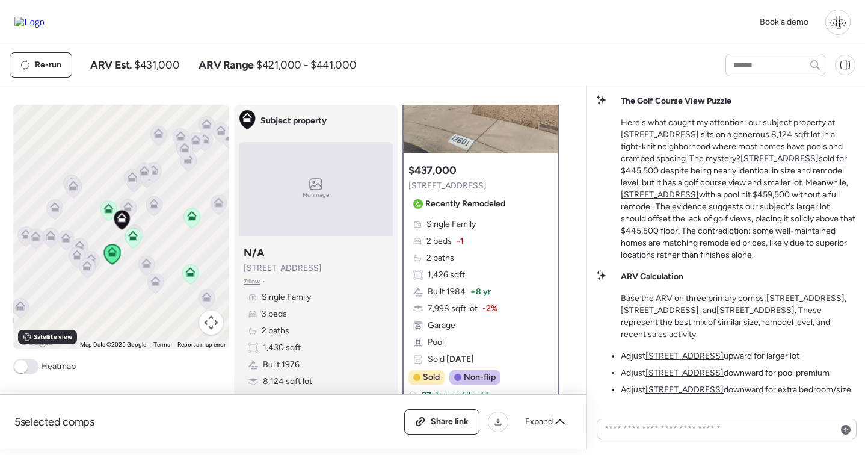
click at [105, 213] on icon at bounding box center [108, 209] width 10 height 10
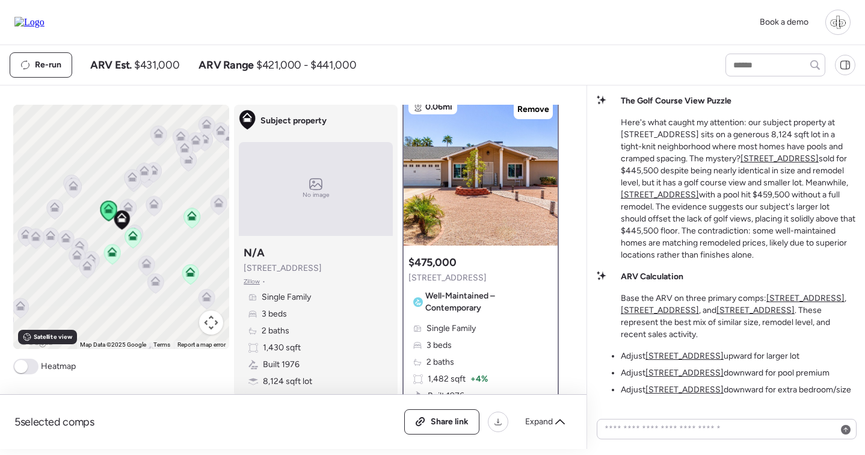
scroll to position [0, 0]
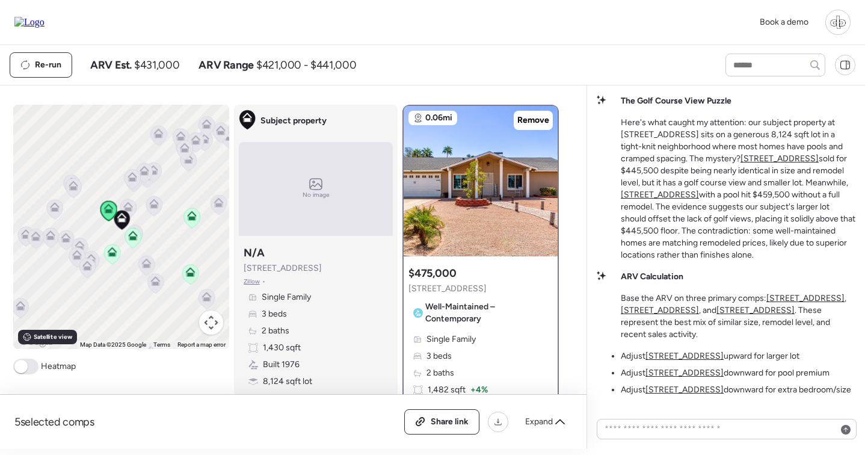
click at [126, 236] on icon at bounding box center [132, 238] width 16 height 20
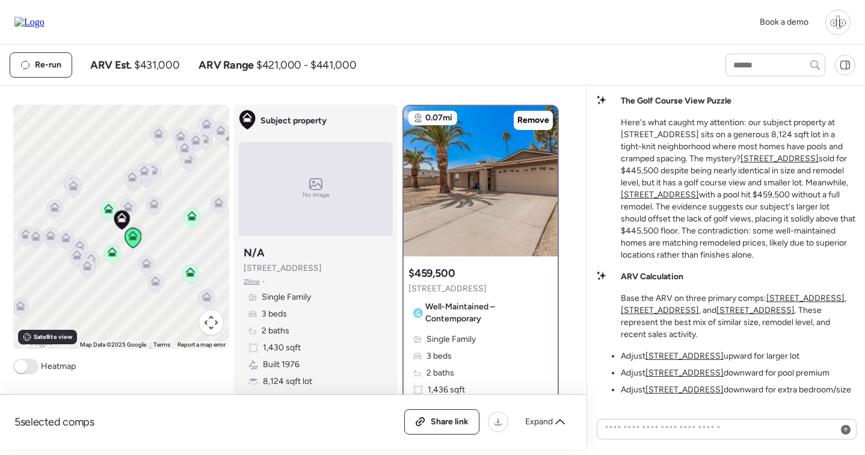
click at [112, 265] on icon at bounding box center [111, 254] width 17 height 20
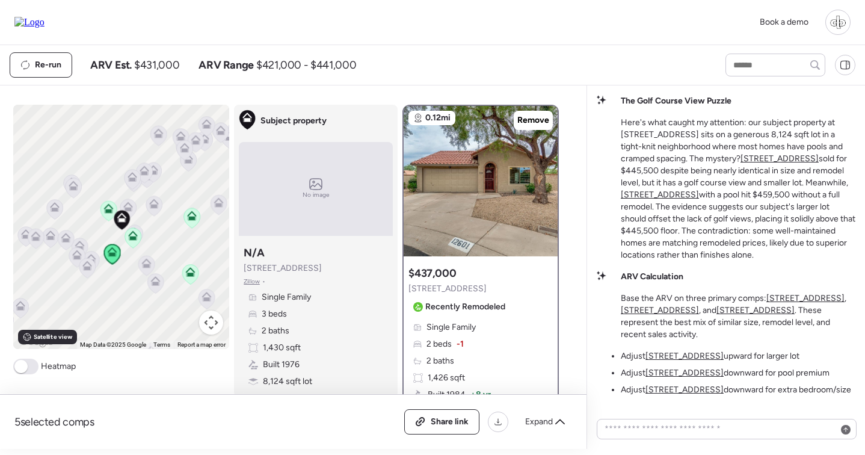
click at [106, 216] on icon at bounding box center [108, 211] width 16 height 20
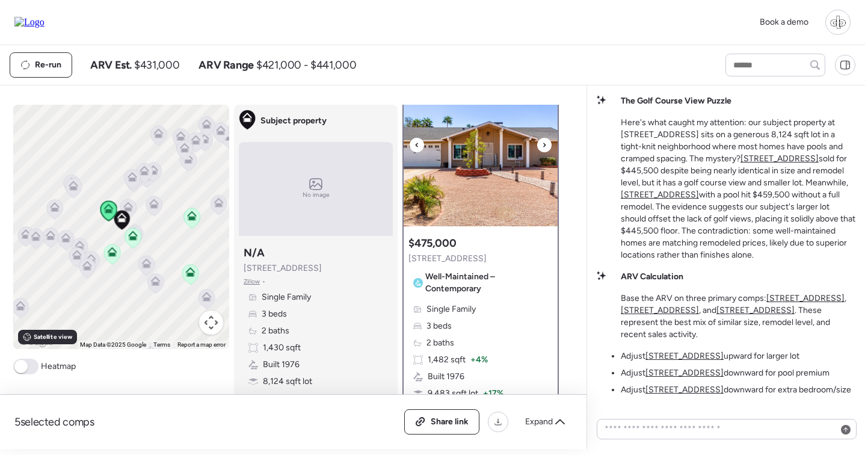
scroll to position [28, 0]
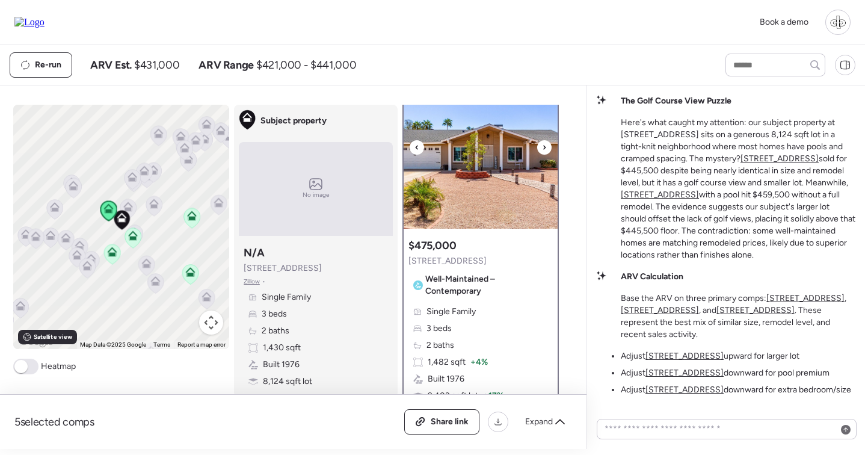
click at [482, 180] on img at bounding box center [480, 153] width 154 height 150
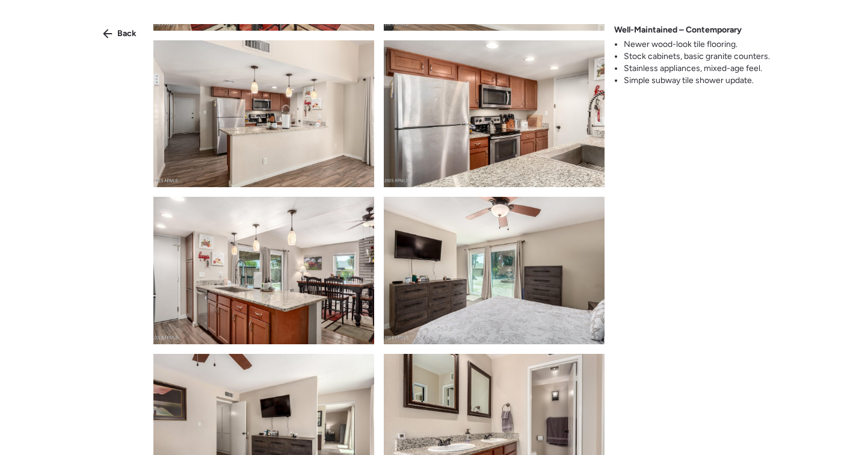
scroll to position [912, 0]
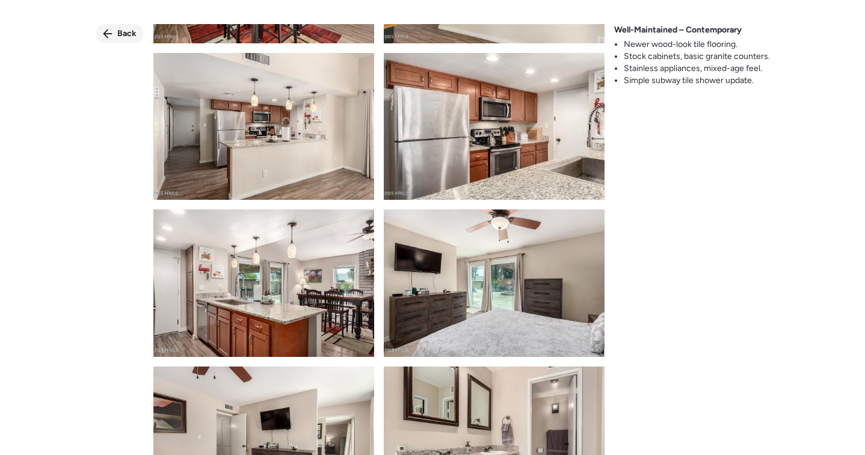
click at [111, 34] on icon at bounding box center [107, 33] width 9 height 9
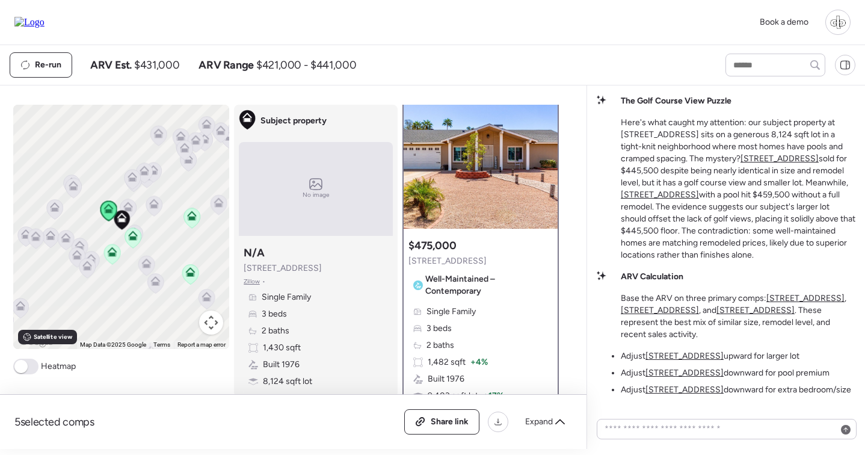
click at [185, 225] on icon at bounding box center [191, 218] width 17 height 20
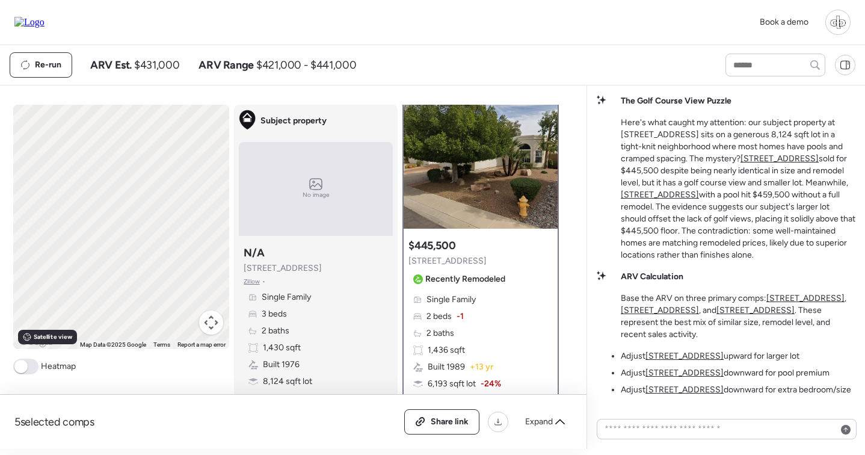
scroll to position [0, 0]
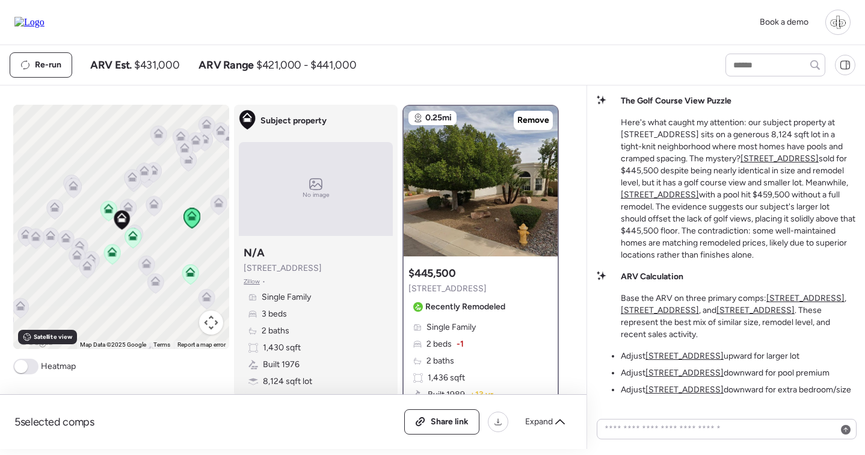
click at [135, 240] on icon at bounding box center [133, 238] width 8 height 4
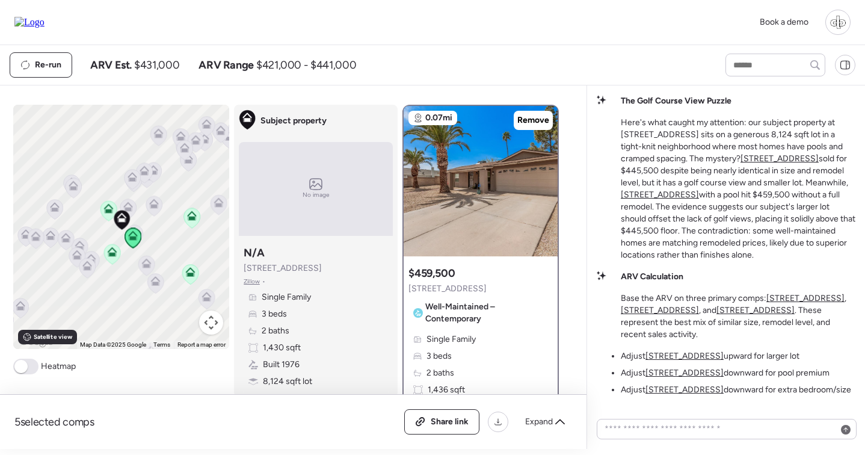
click at [121, 250] on div "To navigate, press the arrow keys. To activate drag with keyboard, press Alt + …" at bounding box center [121, 227] width 216 height 244
click at [191, 275] on icon at bounding box center [190, 274] width 8 height 4
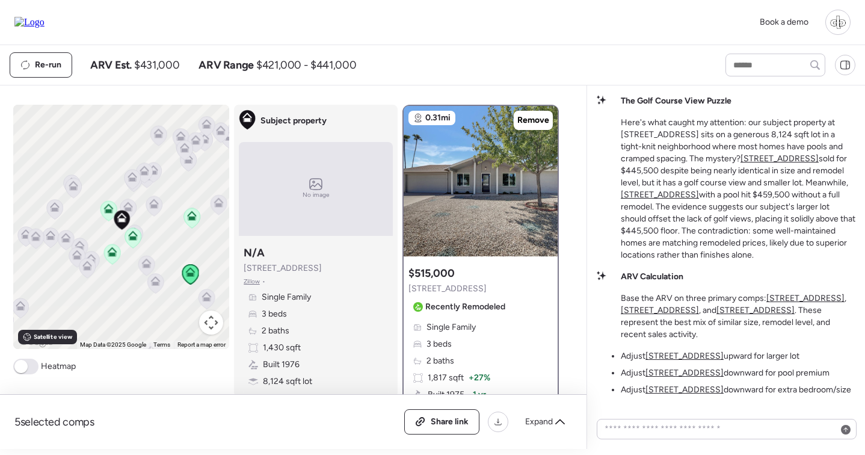
click at [108, 215] on icon at bounding box center [108, 211] width 16 height 20
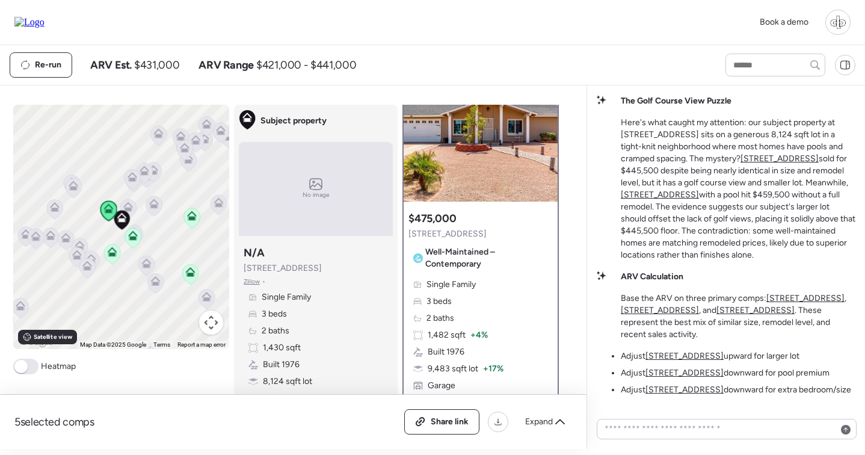
scroll to position [27, 0]
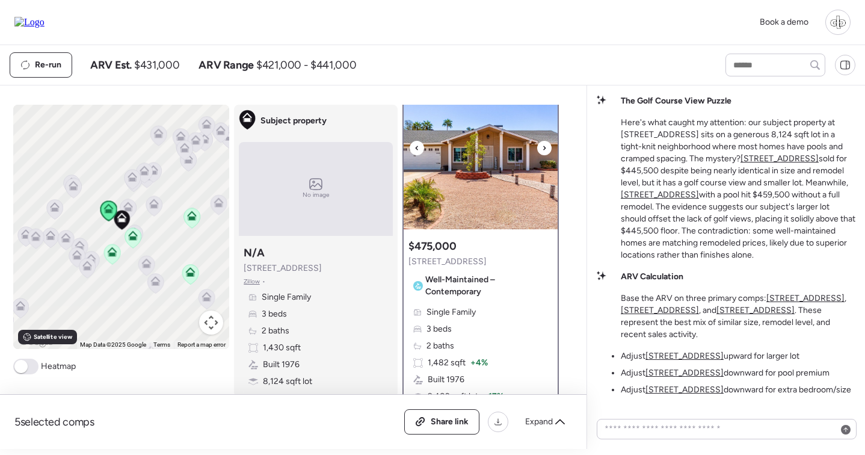
click at [464, 180] on img at bounding box center [480, 154] width 154 height 150
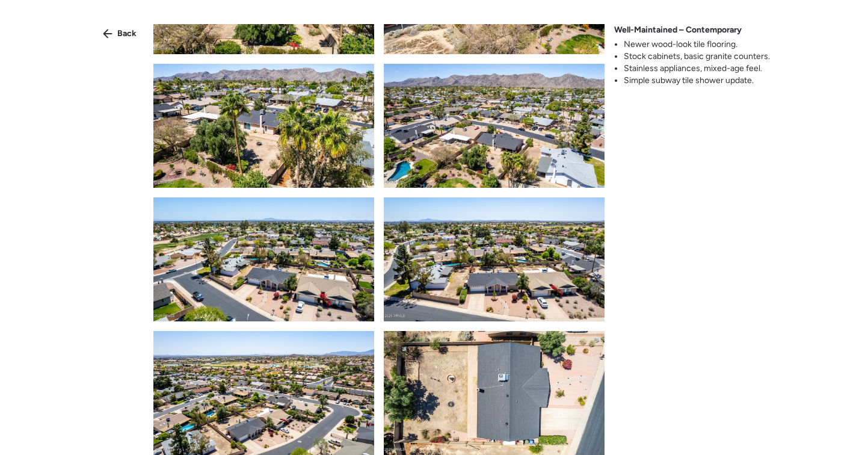
scroll to position [0, 0]
click at [281, 384] on img at bounding box center [263, 393] width 221 height 124
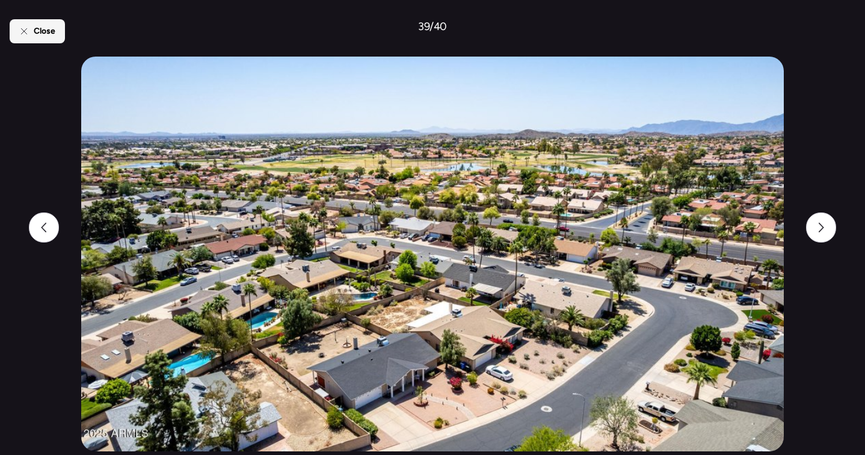
click at [43, 32] on span "Close" at bounding box center [45, 31] width 22 height 12
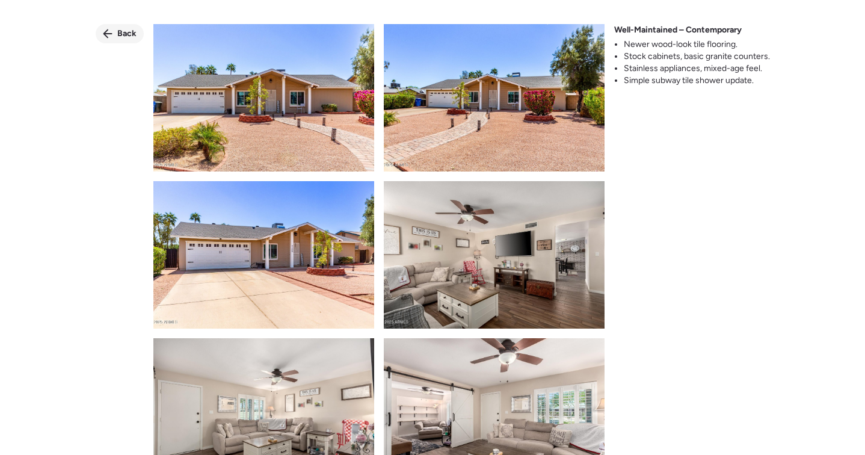
click at [119, 28] on span "Back" at bounding box center [126, 34] width 19 height 12
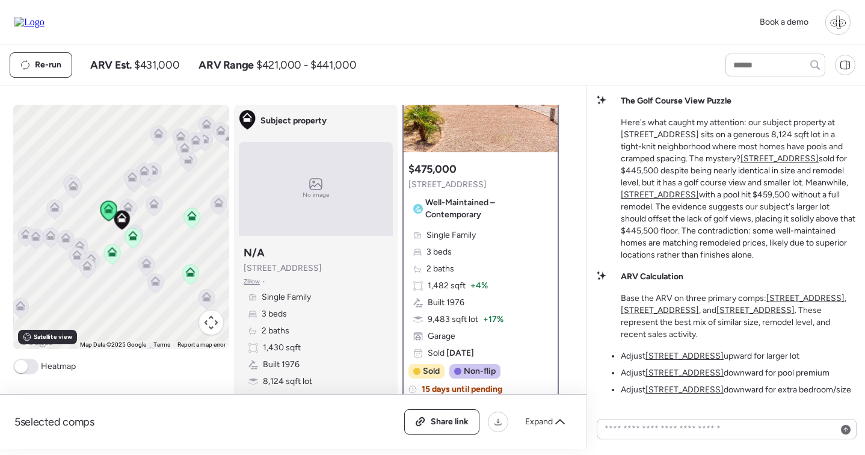
scroll to position [120, 0]
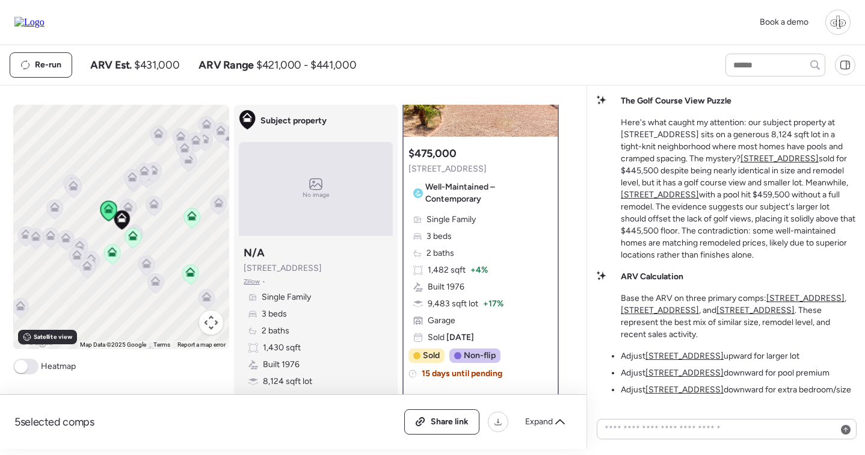
click at [133, 234] on icon at bounding box center [133, 236] width 10 height 10
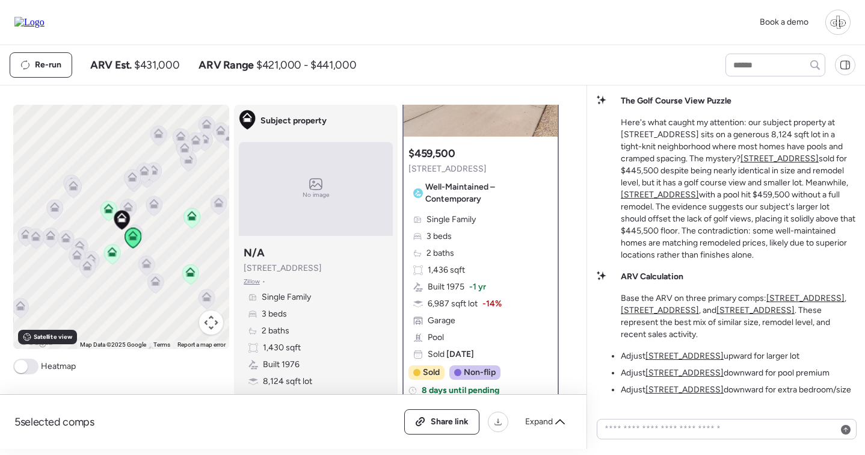
scroll to position [0, 0]
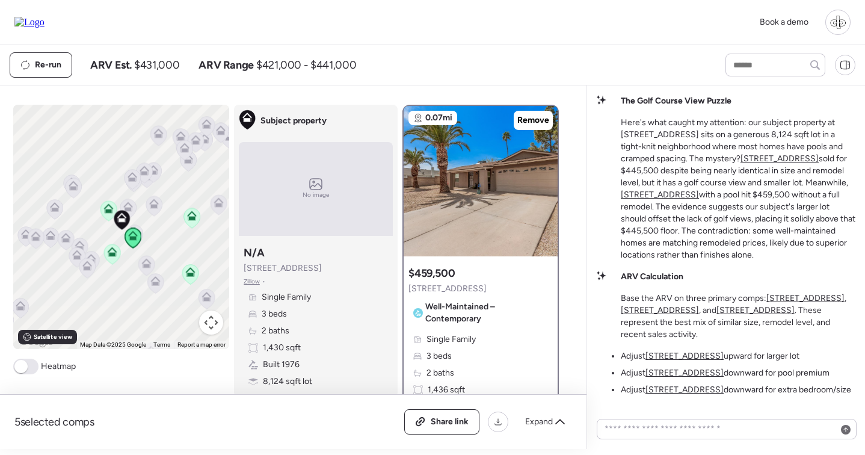
click at [112, 256] on icon at bounding box center [112, 255] width 8 height 4
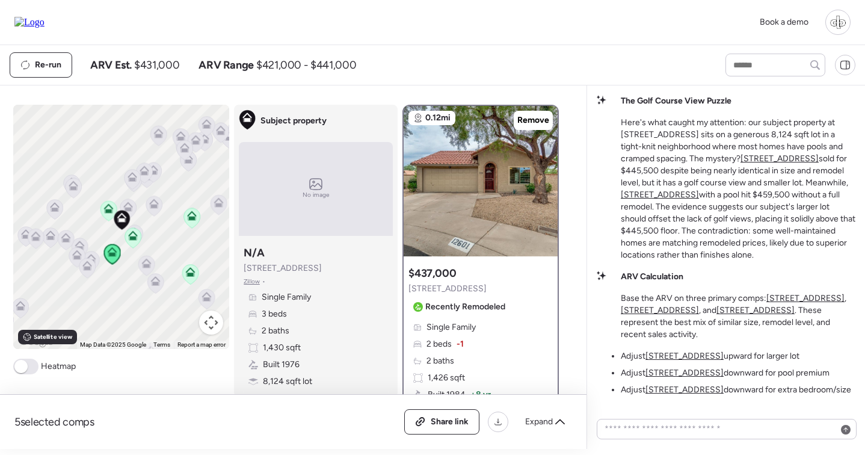
click at [189, 218] on icon at bounding box center [192, 218] width 8 height 4
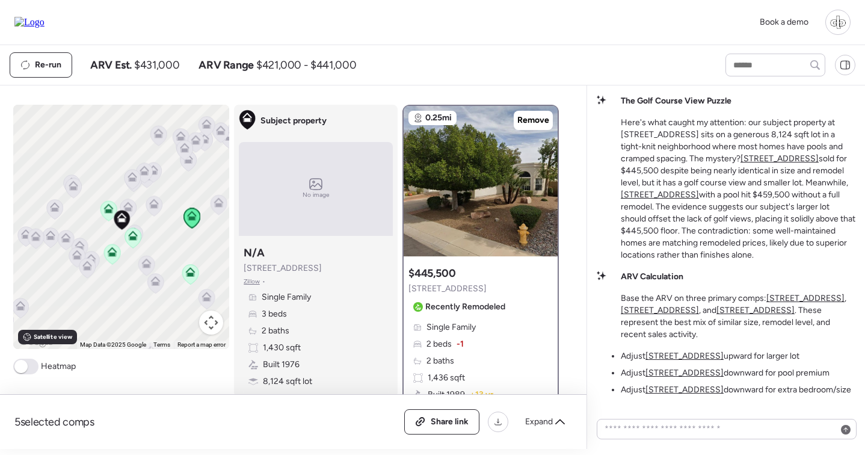
click at [190, 272] on icon at bounding box center [190, 272] width 10 height 10
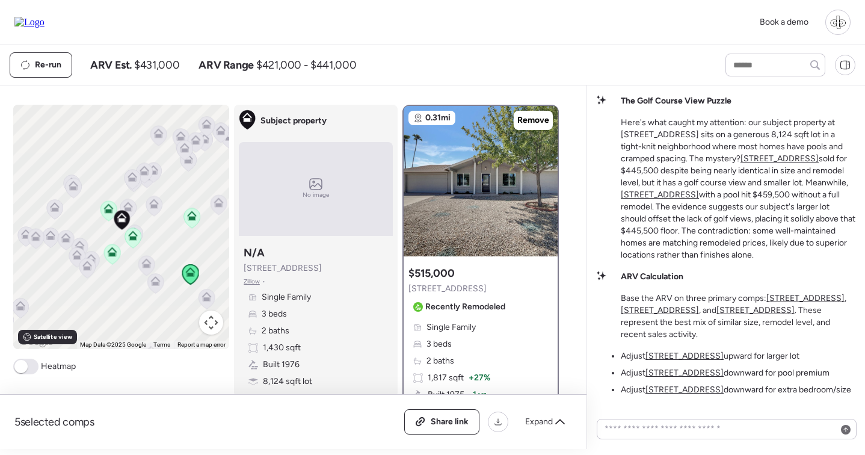
click at [107, 210] on icon at bounding box center [108, 211] width 8 height 4
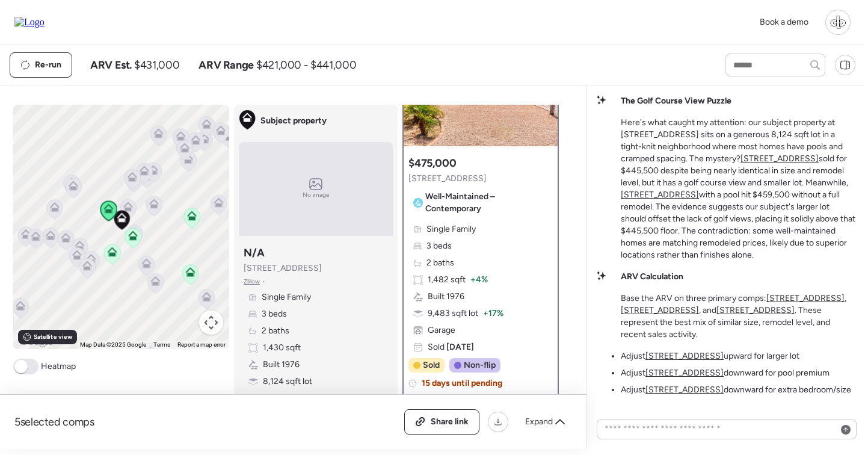
scroll to position [78, 0]
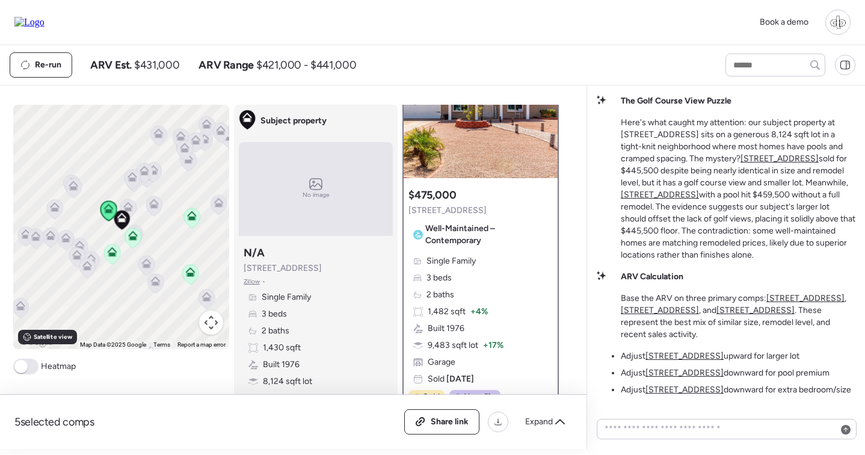
click at [495, 164] on img at bounding box center [480, 103] width 154 height 150
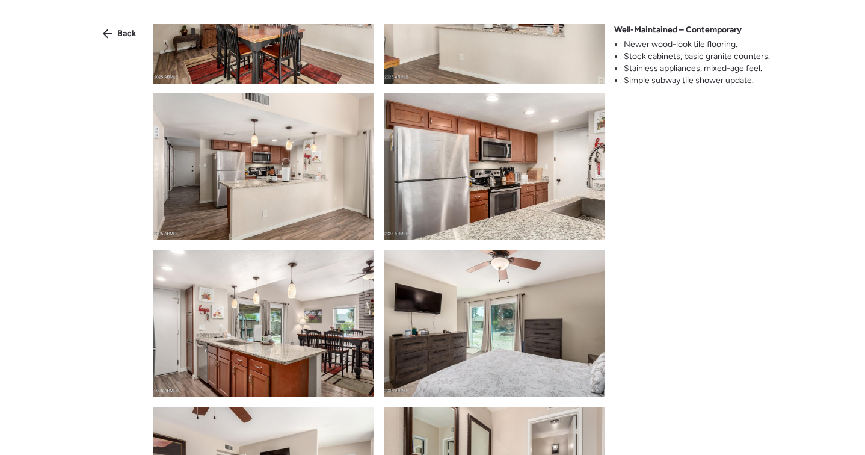
scroll to position [1358, 0]
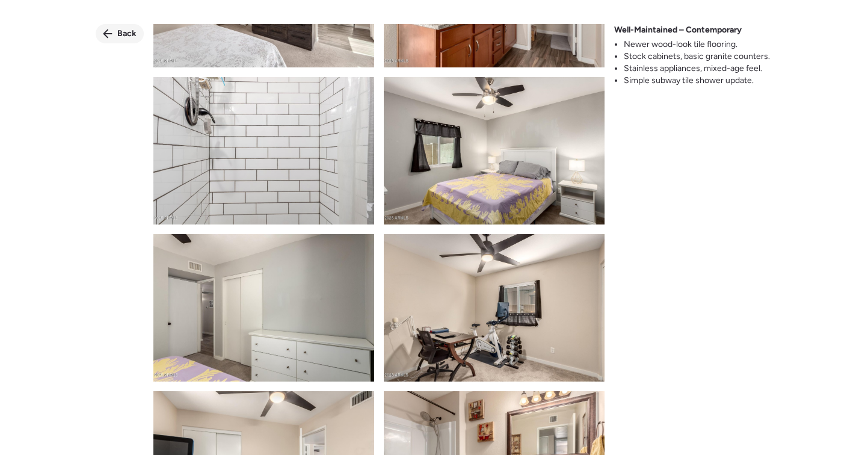
click at [106, 32] on icon at bounding box center [107, 33] width 9 height 9
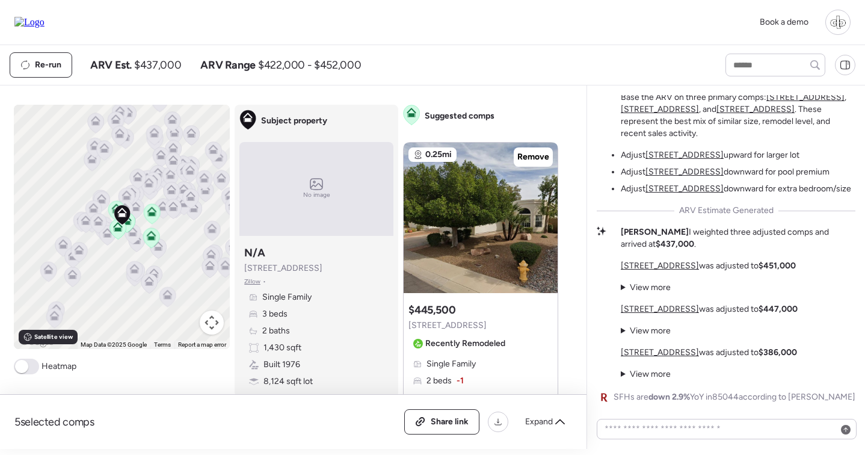
click at [622, 288] on summary "View more" at bounding box center [646, 287] width 50 height 12
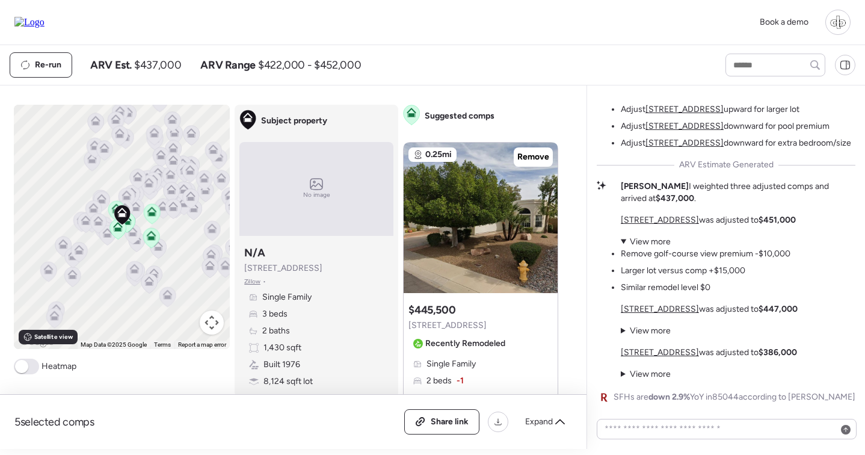
click at [625, 244] on summary "View more" at bounding box center [706, 242] width 170 height 12
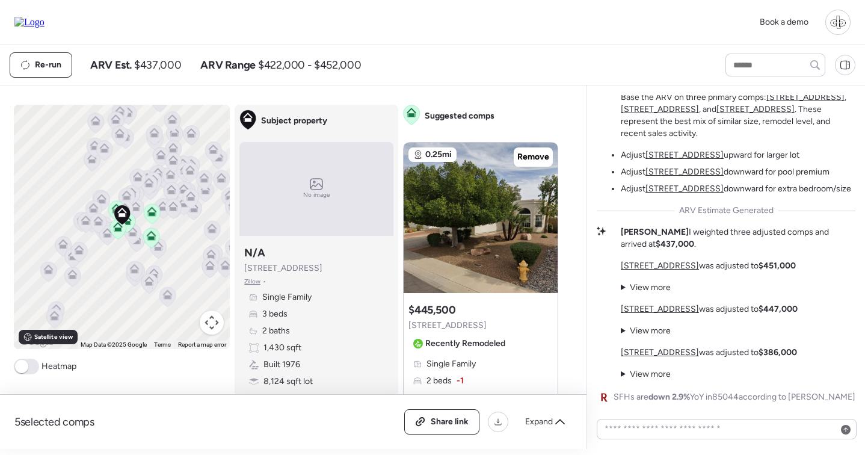
click at [638, 283] on summary "View more" at bounding box center [646, 287] width 50 height 12
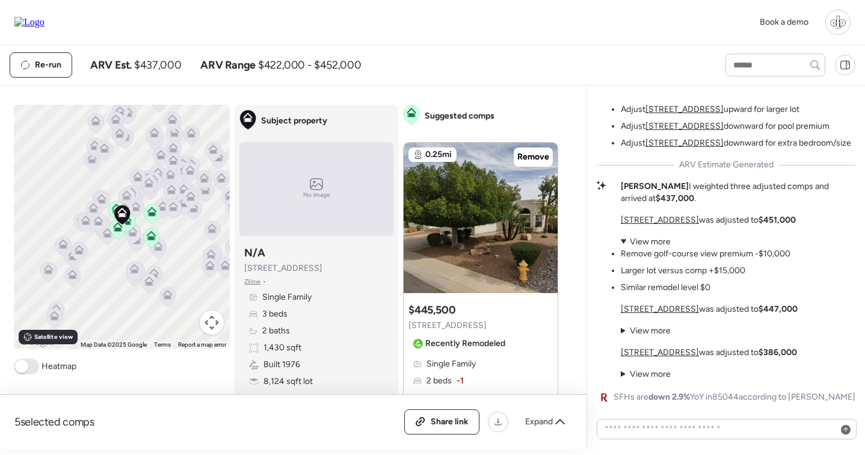
click at [636, 243] on summary "View more" at bounding box center [706, 242] width 170 height 12
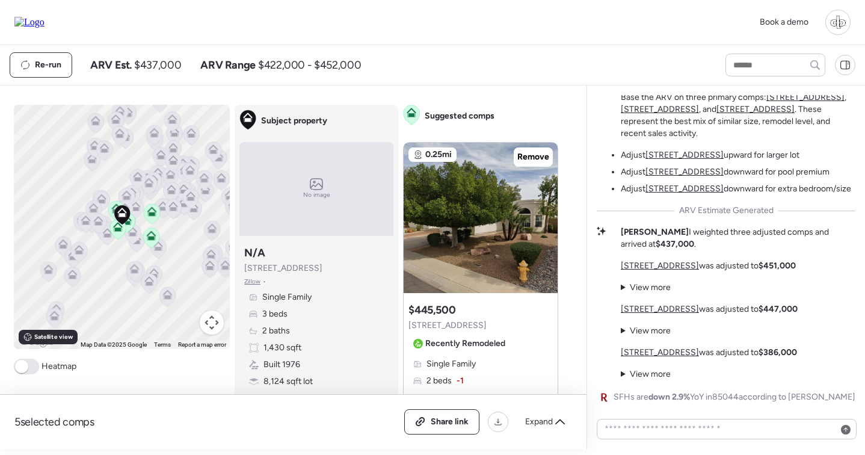
click at [624, 290] on summary "View more" at bounding box center [646, 287] width 50 height 12
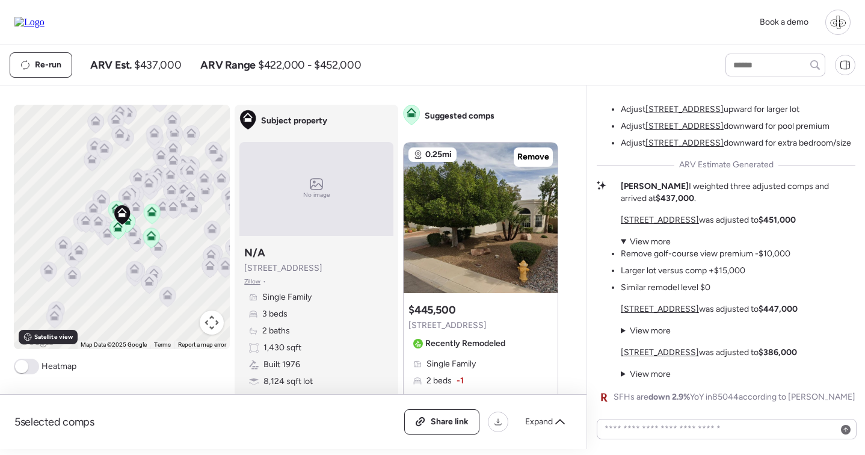
click at [631, 247] on summary "View more" at bounding box center [706, 242] width 170 height 12
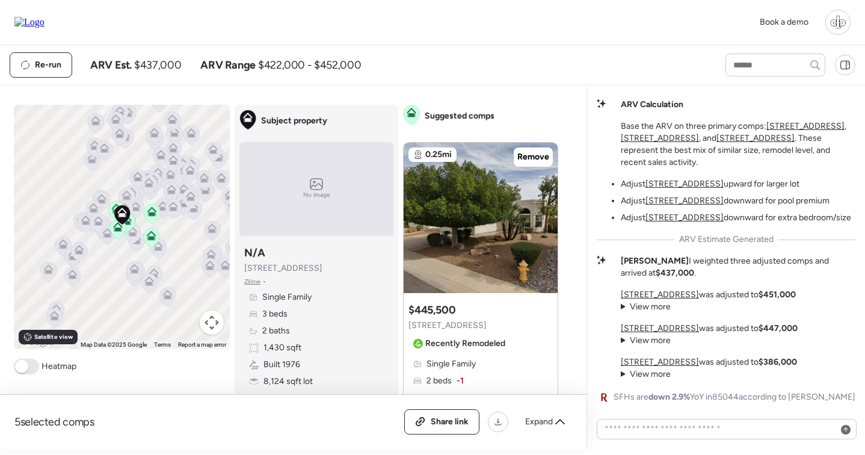
click at [654, 290] on u "[STREET_ADDRESS]" at bounding box center [660, 294] width 78 height 10
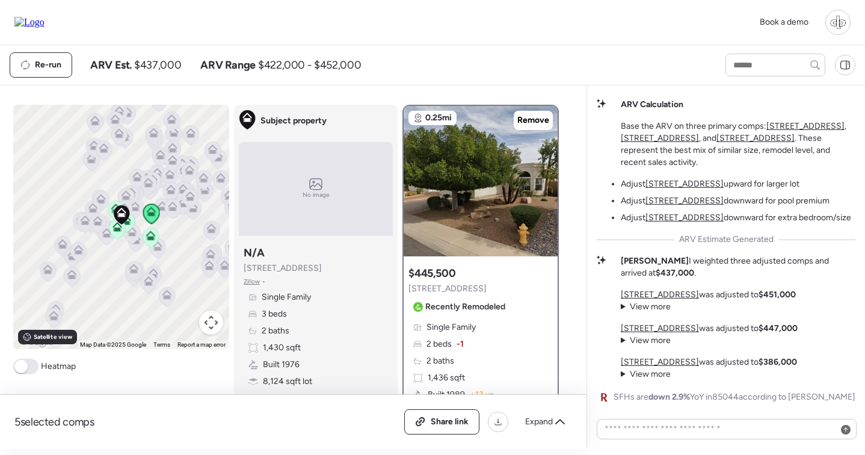
click at [657, 330] on u "[STREET_ADDRESS]" at bounding box center [660, 328] width 78 height 10
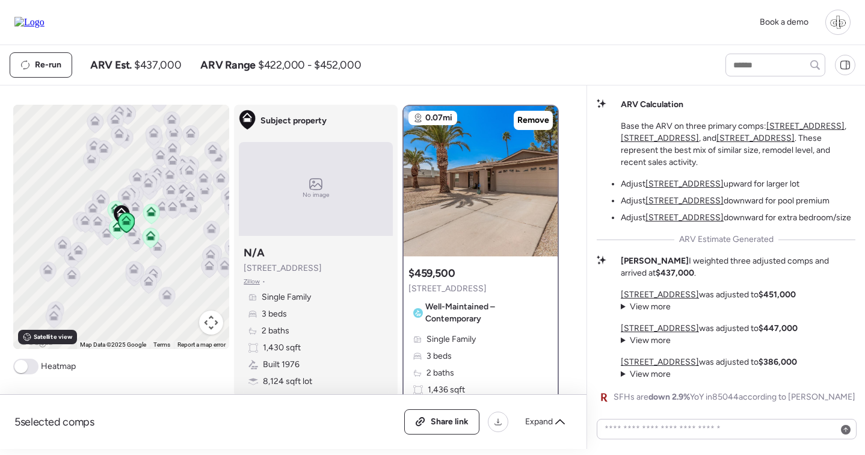
click at [651, 363] on u "[STREET_ADDRESS]" at bounding box center [660, 362] width 78 height 10
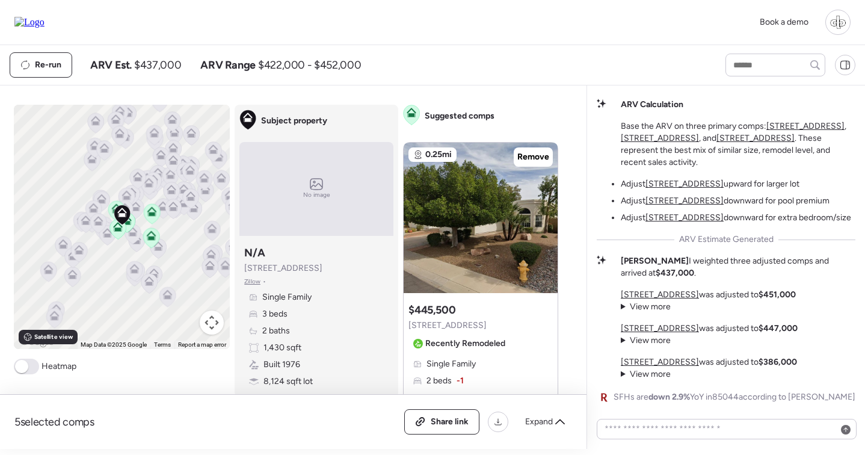
click at [654, 328] on u "[STREET_ADDRESS]" at bounding box center [660, 328] width 78 height 10
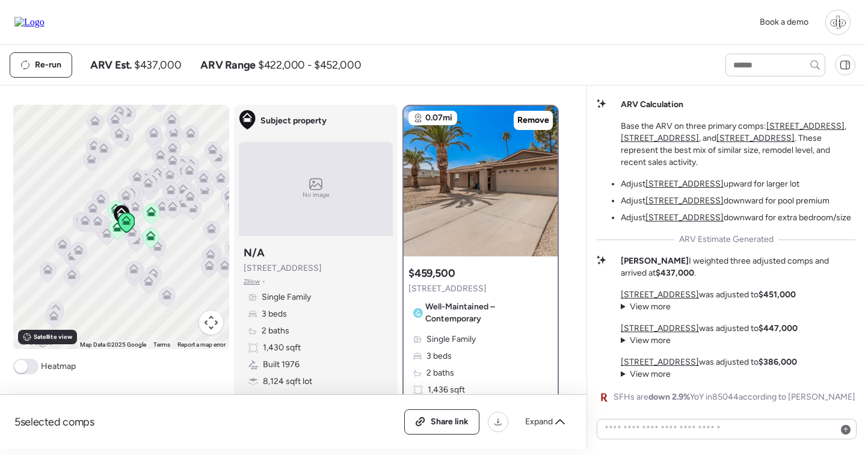
click at [646, 297] on u "[STREET_ADDRESS]" at bounding box center [660, 294] width 78 height 10
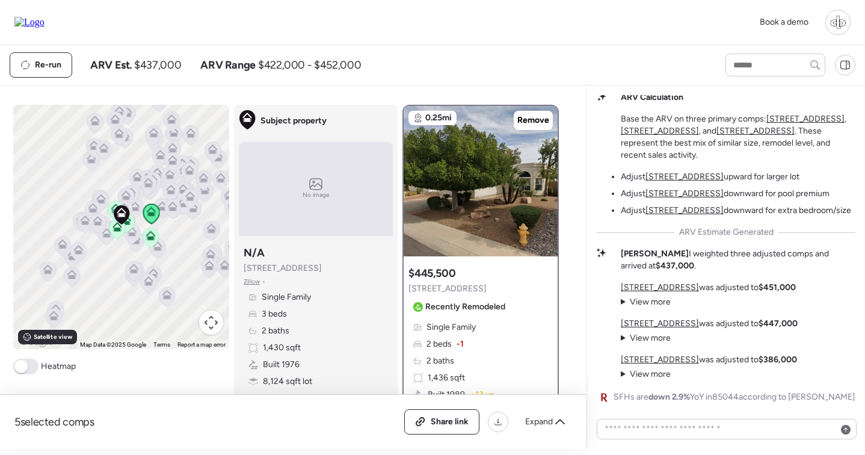
click at [647, 304] on summary "View more" at bounding box center [646, 302] width 50 height 12
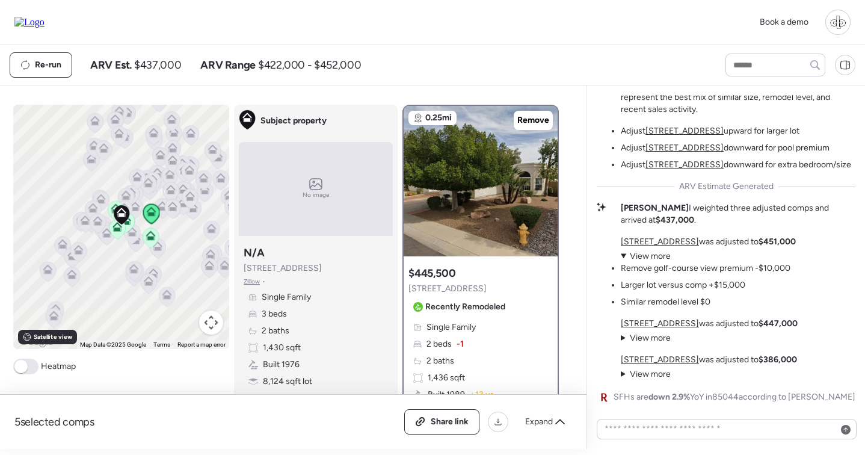
click at [622, 258] on summary "View more" at bounding box center [706, 256] width 170 height 12
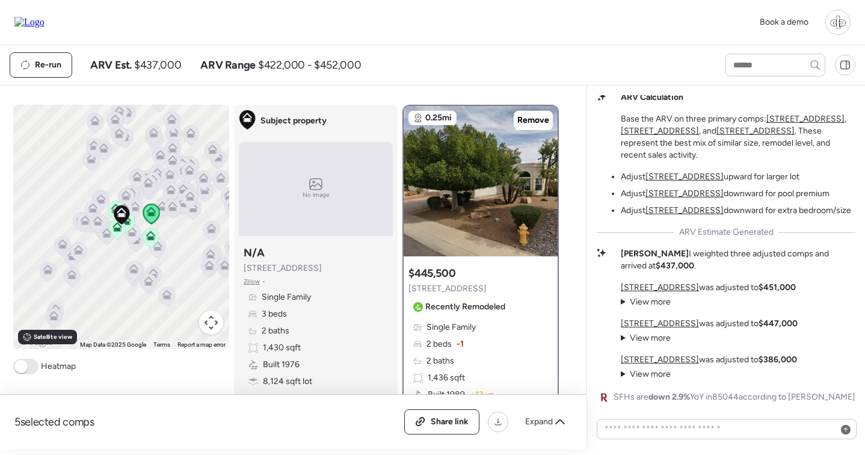
click at [622, 299] on summary "View more" at bounding box center [646, 302] width 50 height 12
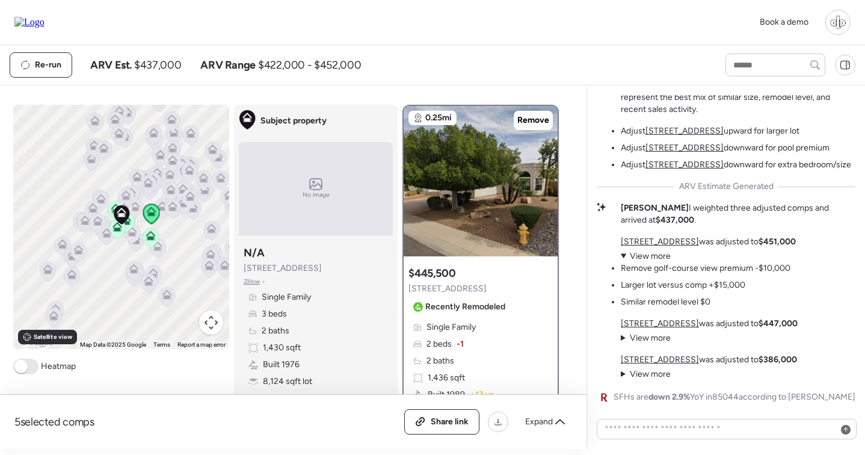
click at [665, 298] on li "Similar remodel level $0" at bounding box center [666, 302] width 90 height 12
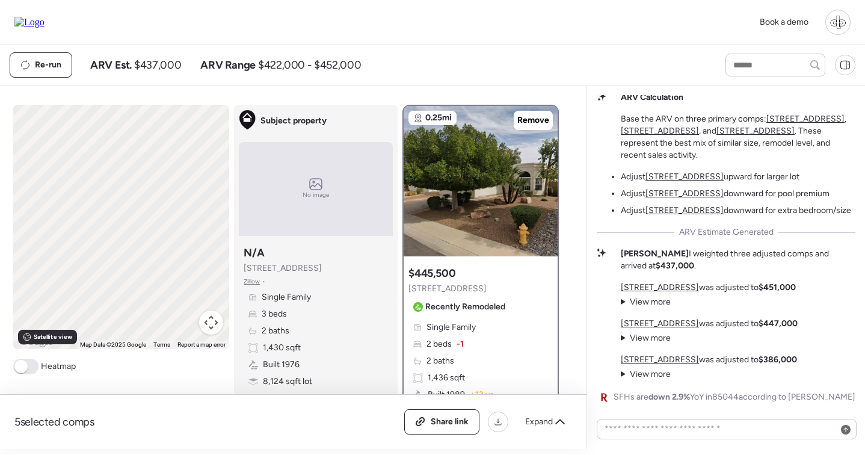
click at [798, 272] on p "[PERSON_NAME] I weighted three adjusted comps and arrived at $437,000 ." at bounding box center [738, 260] width 234 height 24
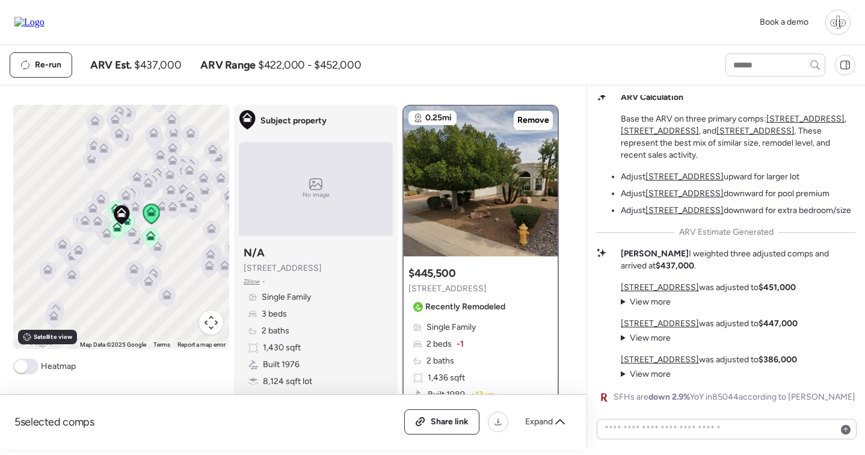
click at [654, 301] on summary "View more" at bounding box center [646, 302] width 50 height 12
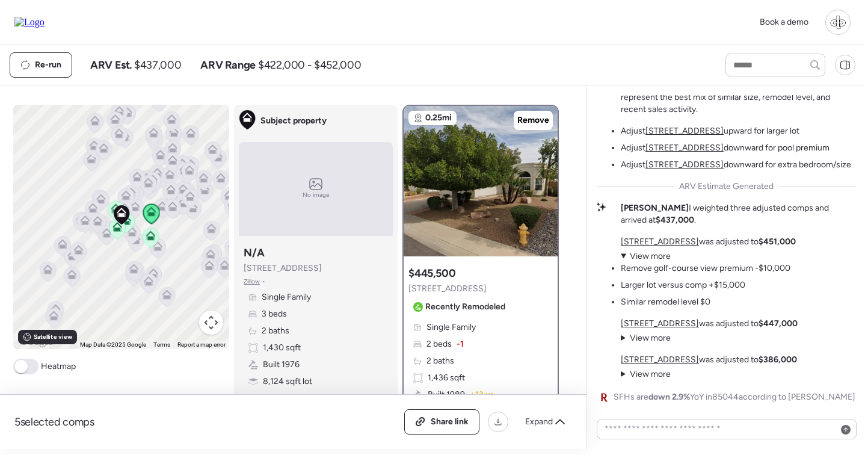
click at [654, 289] on li "Larger lot versus comp +$15,000" at bounding box center [683, 285] width 124 height 12
click at [654, 260] on summary "View more" at bounding box center [706, 256] width 170 height 12
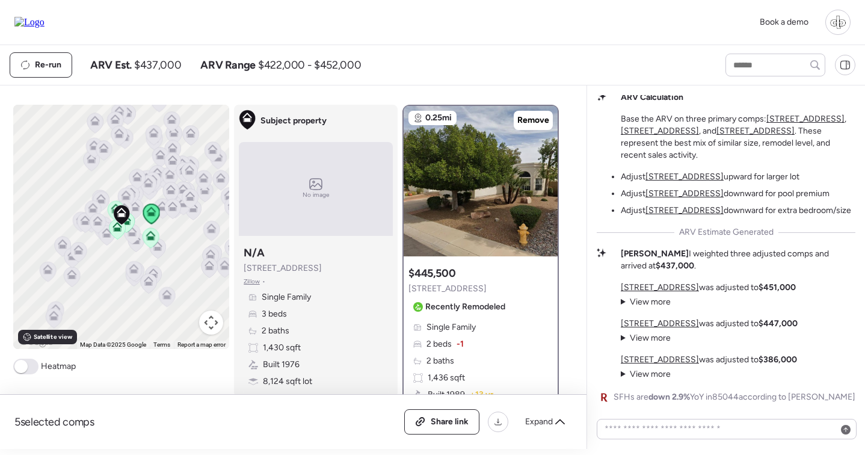
click at [640, 301] on summary "View more" at bounding box center [646, 302] width 50 height 12
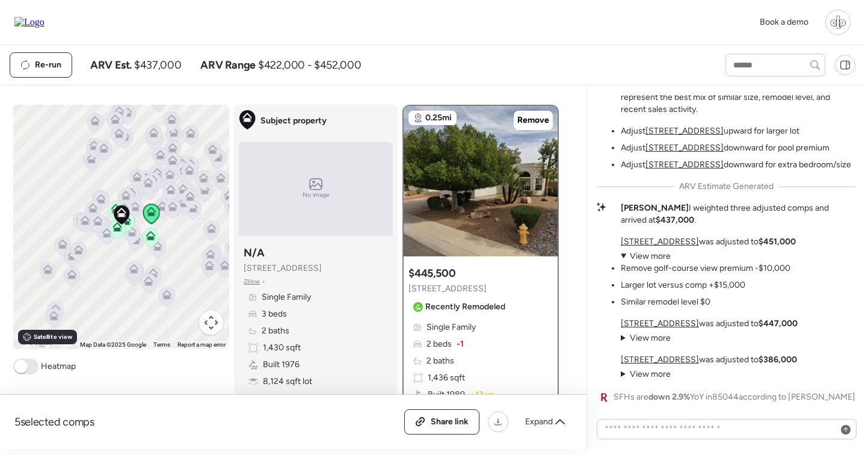
click at [697, 256] on summary "View more" at bounding box center [706, 256] width 170 height 12
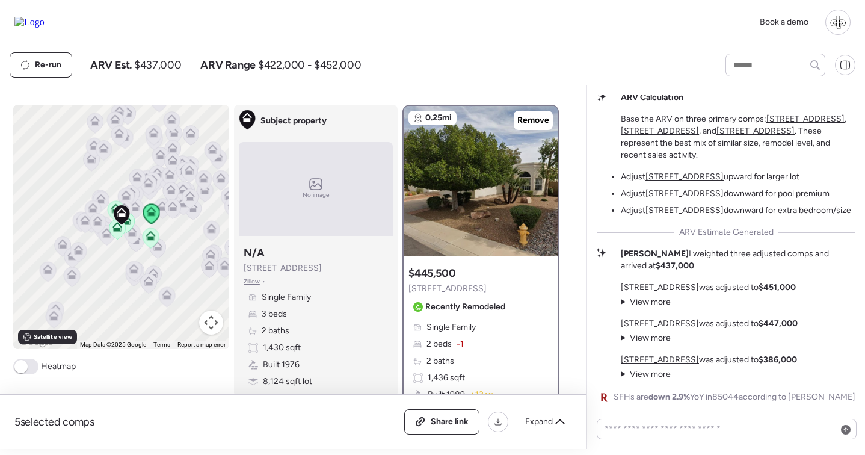
click at [648, 301] on summary "View more" at bounding box center [646, 302] width 50 height 12
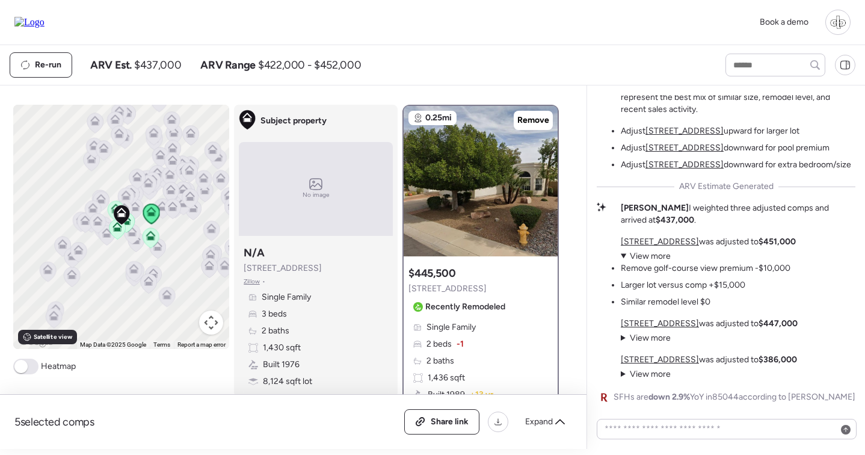
click at [748, 284] on ul "Remove golf-course view premium -$10,000 Larger lot versus comp +$15,000 Simila…" at bounding box center [706, 285] width 170 height 46
click at [663, 251] on summary "View more" at bounding box center [706, 256] width 170 height 12
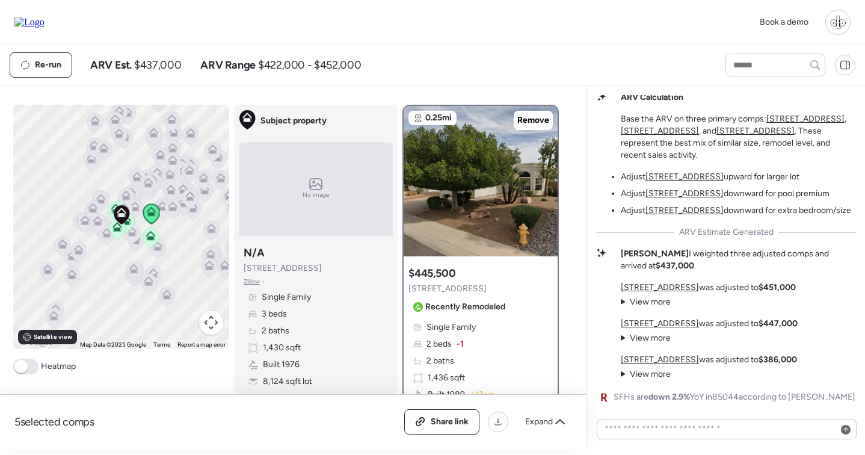
click at [640, 296] on div "[STREET_ADDRESS] was adjusted to $451,000 View more Remove golf-course view pre…" at bounding box center [708, 294] width 175 height 26
click at [640, 298] on summary "View more" at bounding box center [646, 302] width 50 height 12
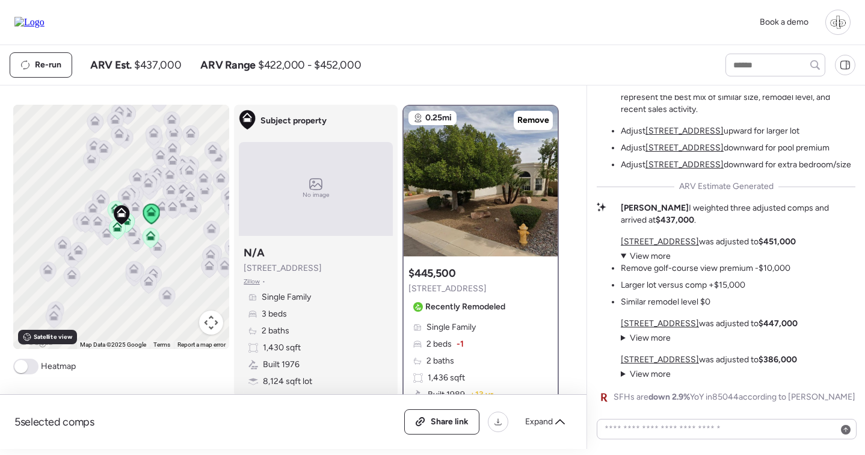
click at [656, 256] on summary "View more" at bounding box center [706, 256] width 170 height 12
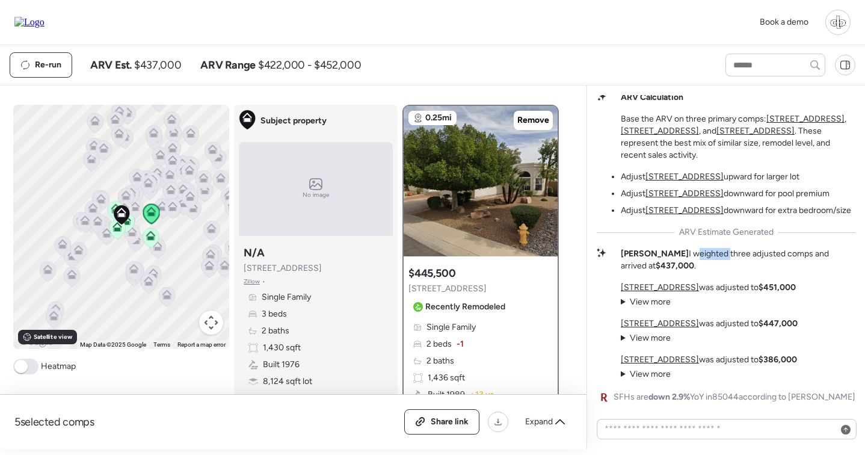
click at [656, 256] on p "[PERSON_NAME] I weighted three adjusted comps and arrived at $437,000 ." at bounding box center [738, 260] width 234 height 24
click at [656, 266] on strong "$437,000" at bounding box center [674, 265] width 38 height 10
click at [649, 299] on summary "View more" at bounding box center [646, 302] width 50 height 12
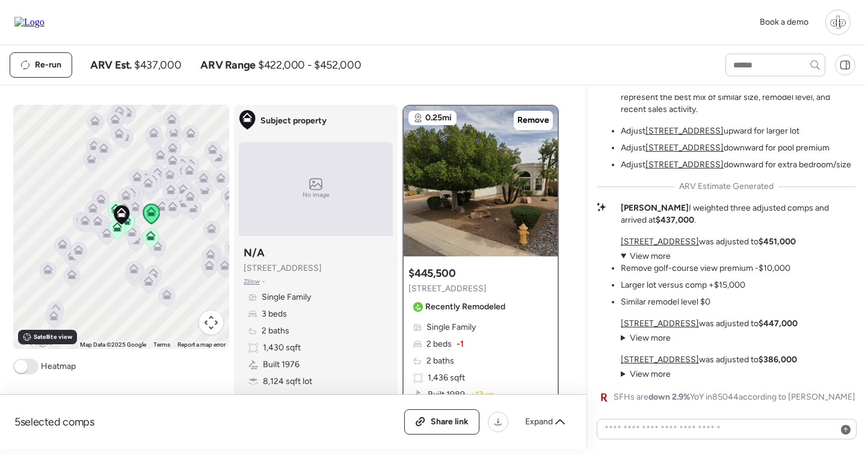
click at [633, 254] on summary "View more" at bounding box center [706, 256] width 170 height 12
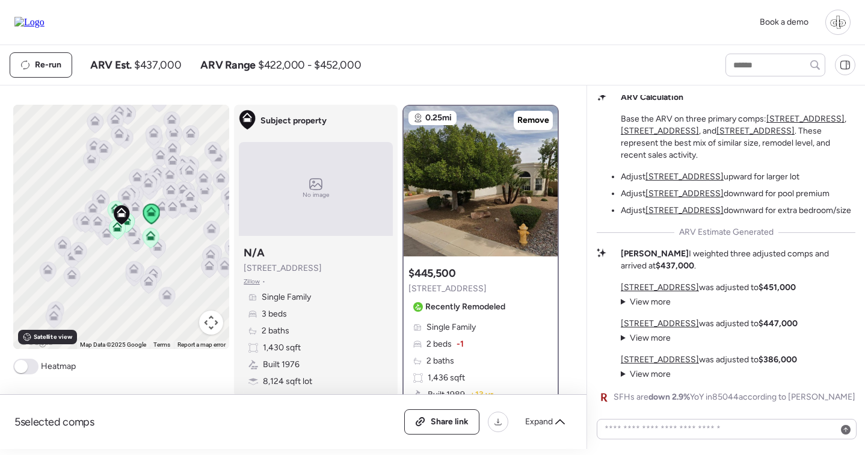
click at [624, 299] on summary "View more" at bounding box center [646, 302] width 50 height 12
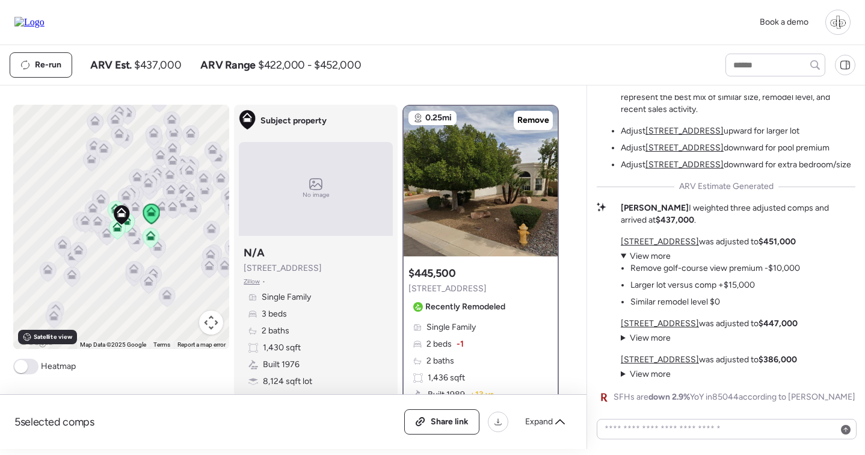
click at [677, 357] on u "[STREET_ADDRESS]" at bounding box center [660, 359] width 78 height 10
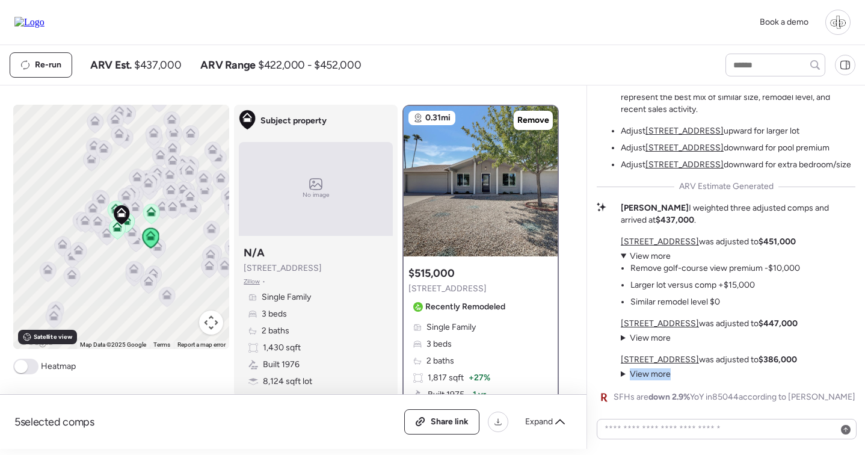
click at [624, 379] on summary "View more" at bounding box center [646, 374] width 50 height 12
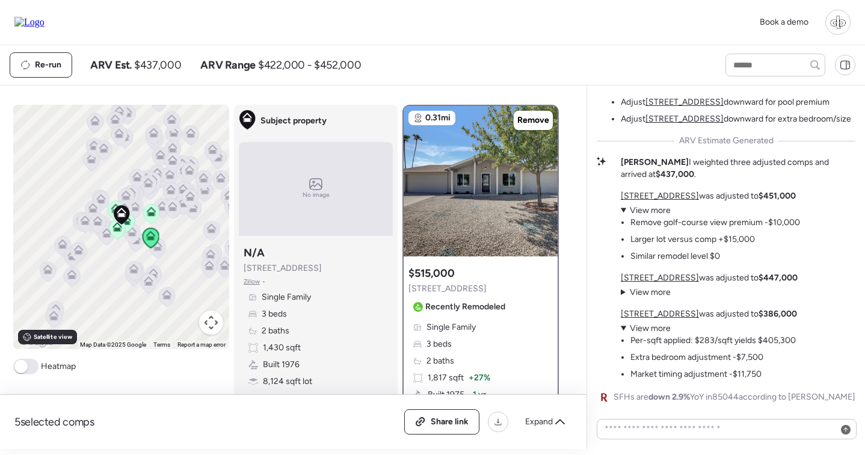
click at [864, 161] on html "Book a demo Kept comps All (5) ARV (5) As-is (0) Novation (0) 0.06mi Remove $47…" at bounding box center [432, 224] width 865 height 449
click at [634, 209] on summary "View more" at bounding box center [710, 210] width 179 height 12
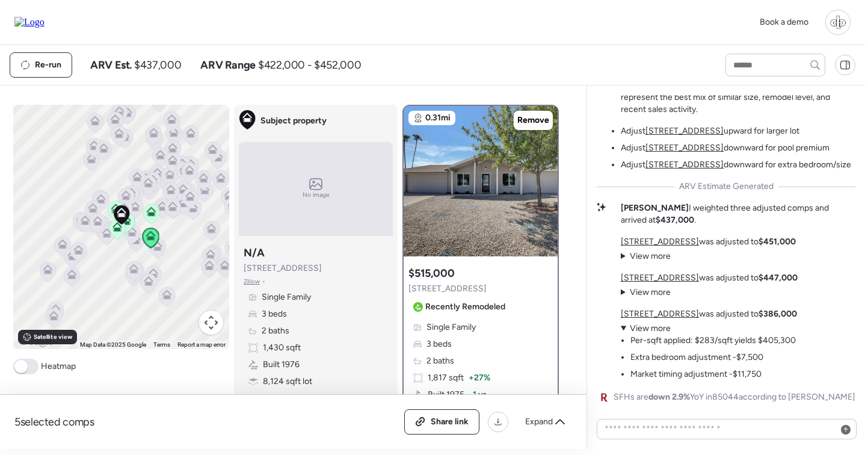
click at [636, 255] on summary "View more" at bounding box center [646, 256] width 50 height 12
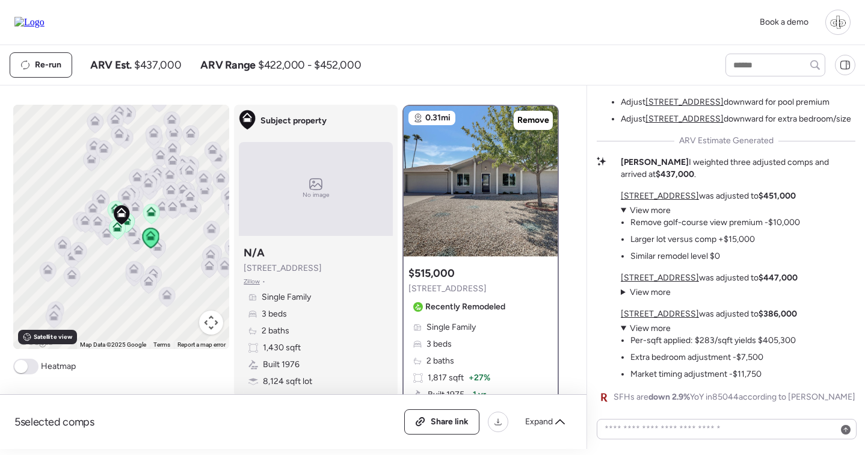
click at [648, 206] on summary "View more" at bounding box center [710, 210] width 179 height 12
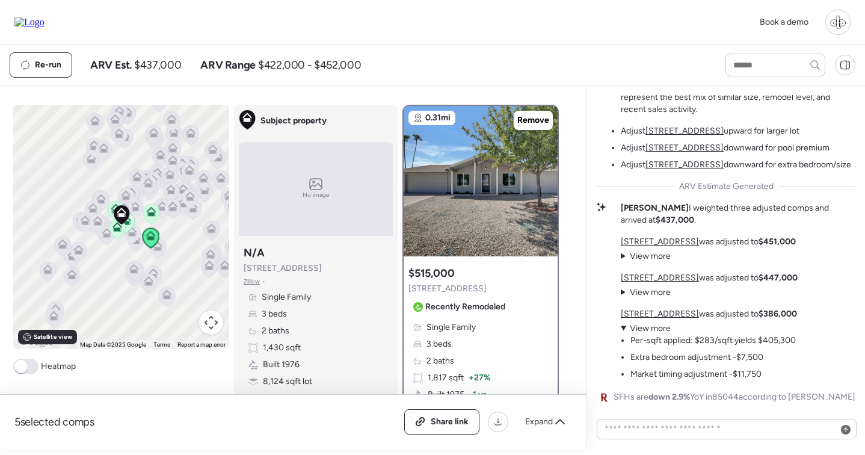
click at [656, 289] on summary "View more" at bounding box center [646, 292] width 50 height 12
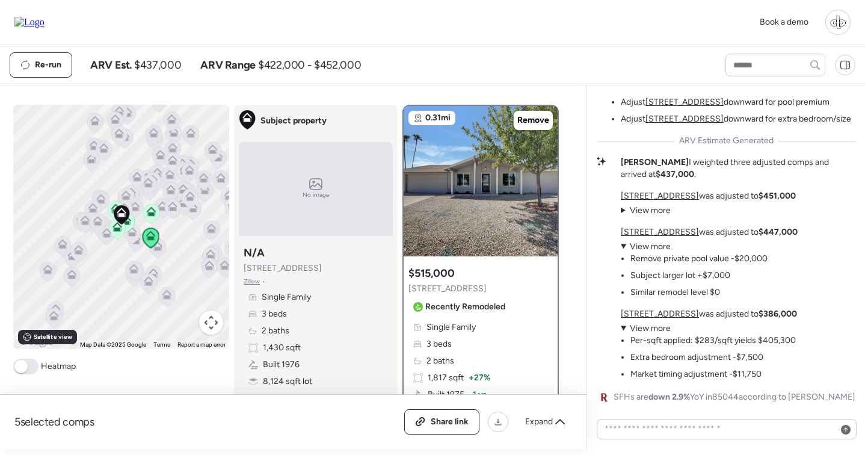
click at [649, 324] on summary "View more" at bounding box center [708, 328] width 175 height 12
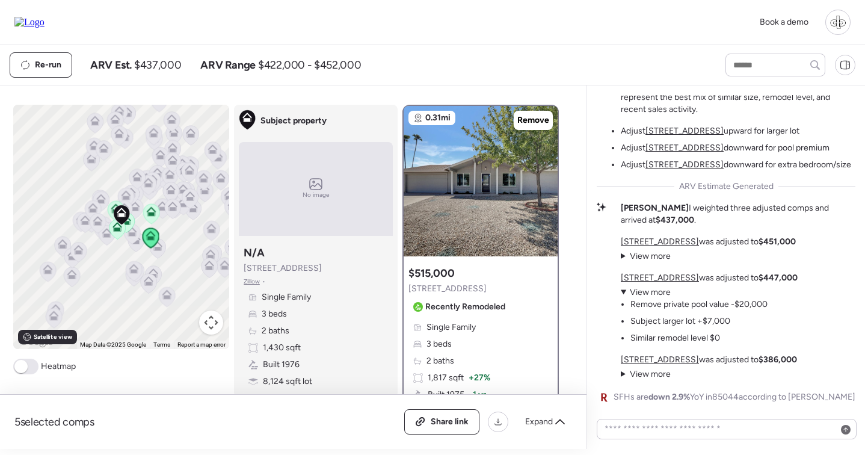
click at [643, 290] on summary "View more" at bounding box center [694, 292] width 147 height 12
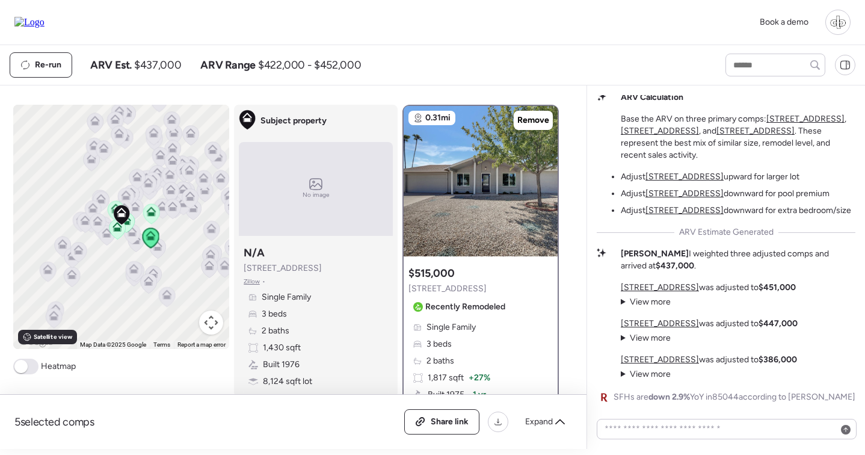
click at [639, 302] on summary "View more" at bounding box center [646, 302] width 50 height 12
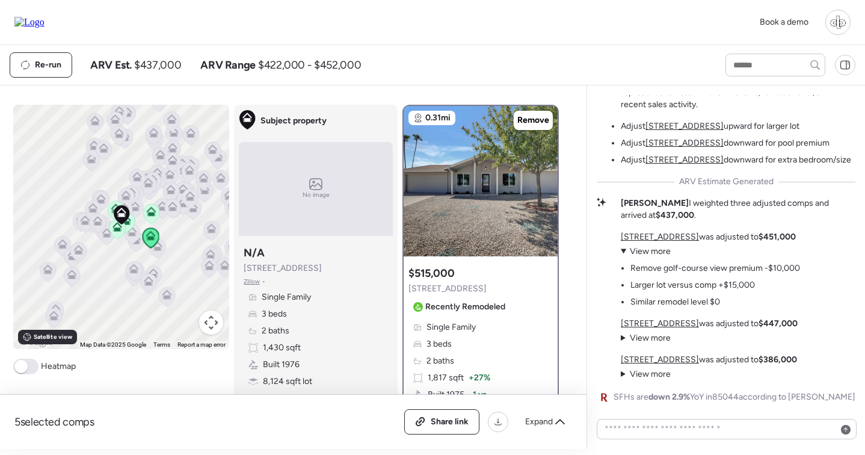
click at [698, 239] on p "[STREET_ADDRESS] was adjusted to $451,000" at bounding box center [708, 237] width 175 height 12
click at [660, 233] on u "[STREET_ADDRESS]" at bounding box center [660, 236] width 78 height 10
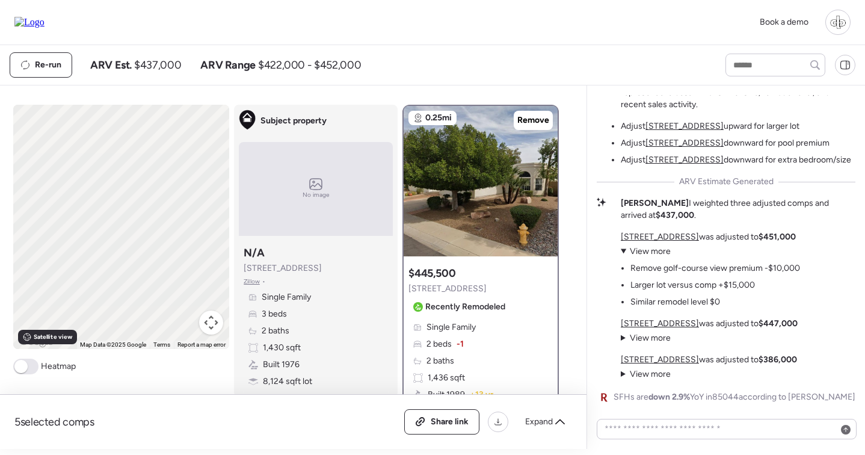
click at [660, 233] on u "[STREET_ADDRESS]" at bounding box center [660, 236] width 78 height 10
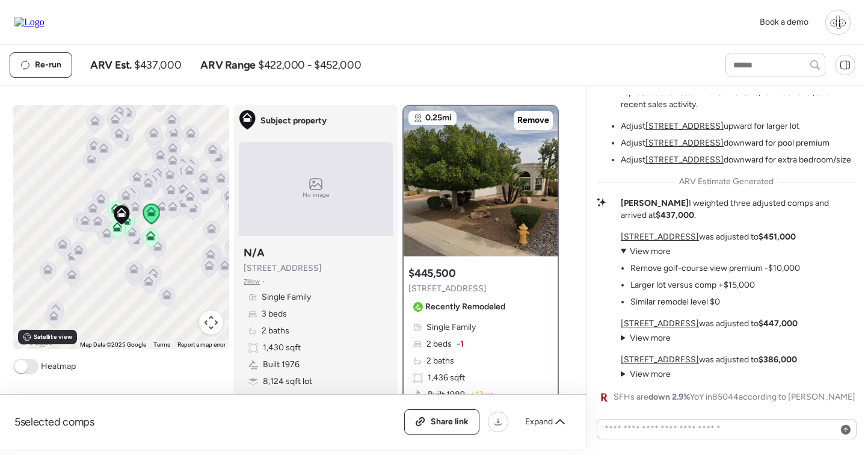
click at [655, 250] on summary "View more" at bounding box center [710, 251] width 179 height 12
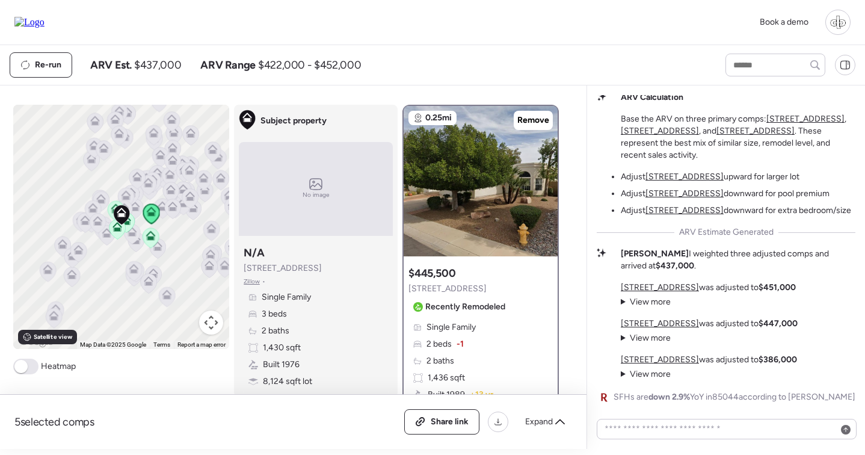
click at [646, 296] on summary "View more" at bounding box center [646, 302] width 50 height 12
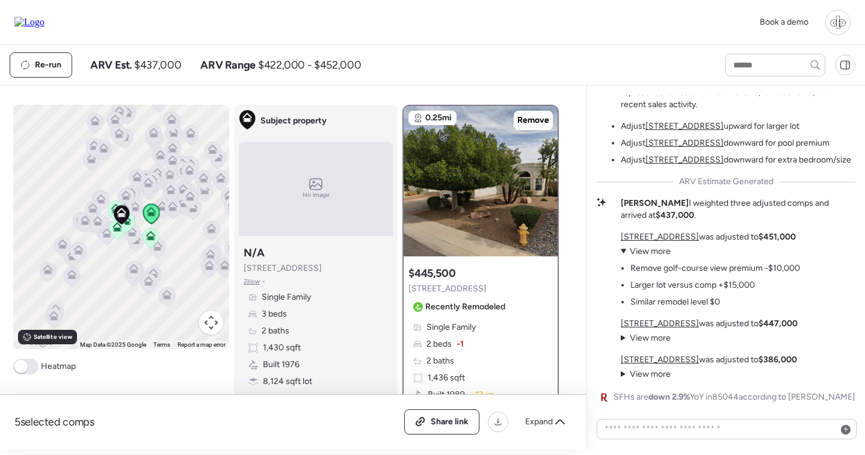
click at [754, 222] on div "The Golf Course View Puzzle Here's what caught my attention: our subject proper…" at bounding box center [725, 134] width 259 height 539
